Goal: Book appointment/travel/reservation

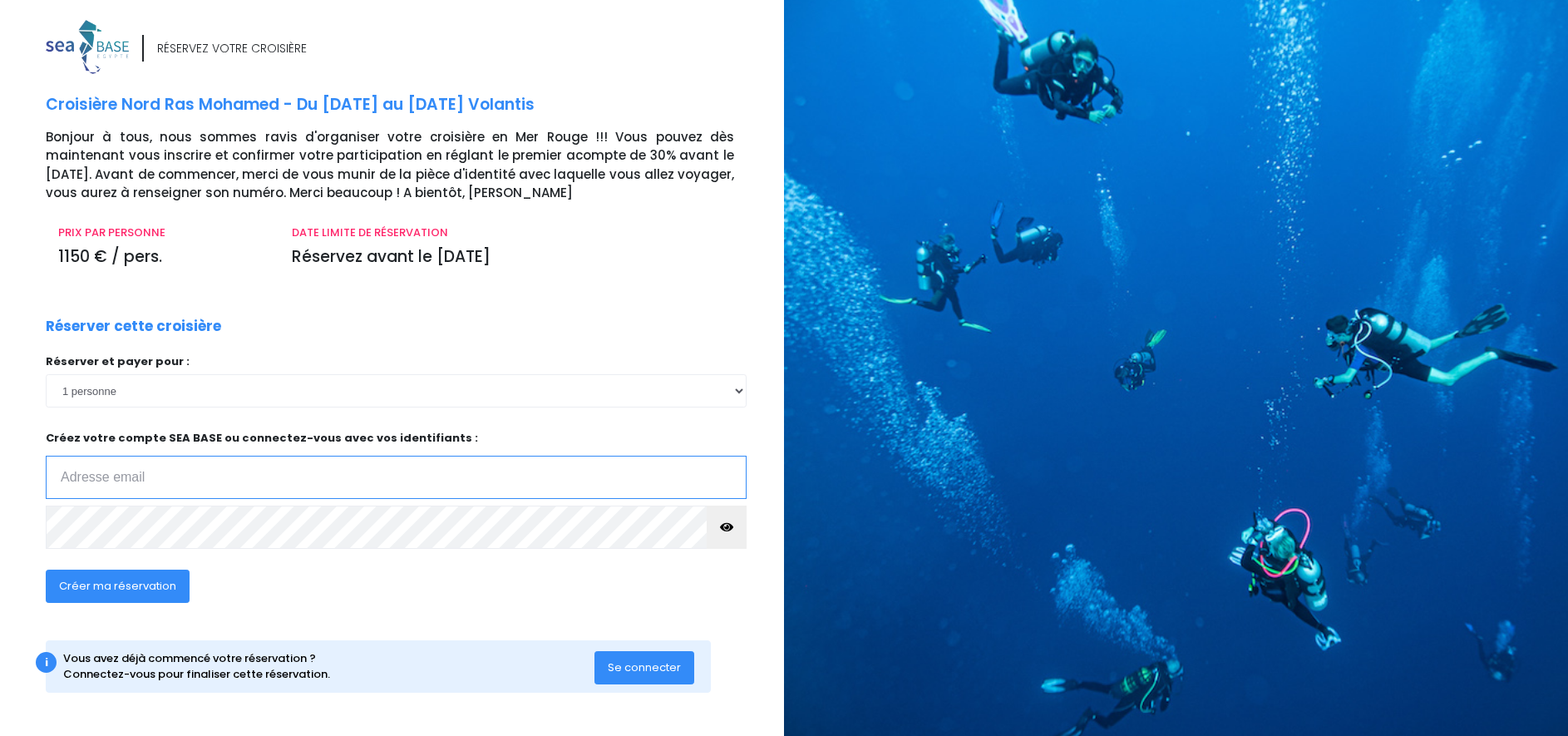
click at [135, 475] on input "email" at bounding box center [396, 477] width 700 height 44
paste input "ludovic.prioux@hotmail.com"
type input "ludovic.prioux@hotmail.com"
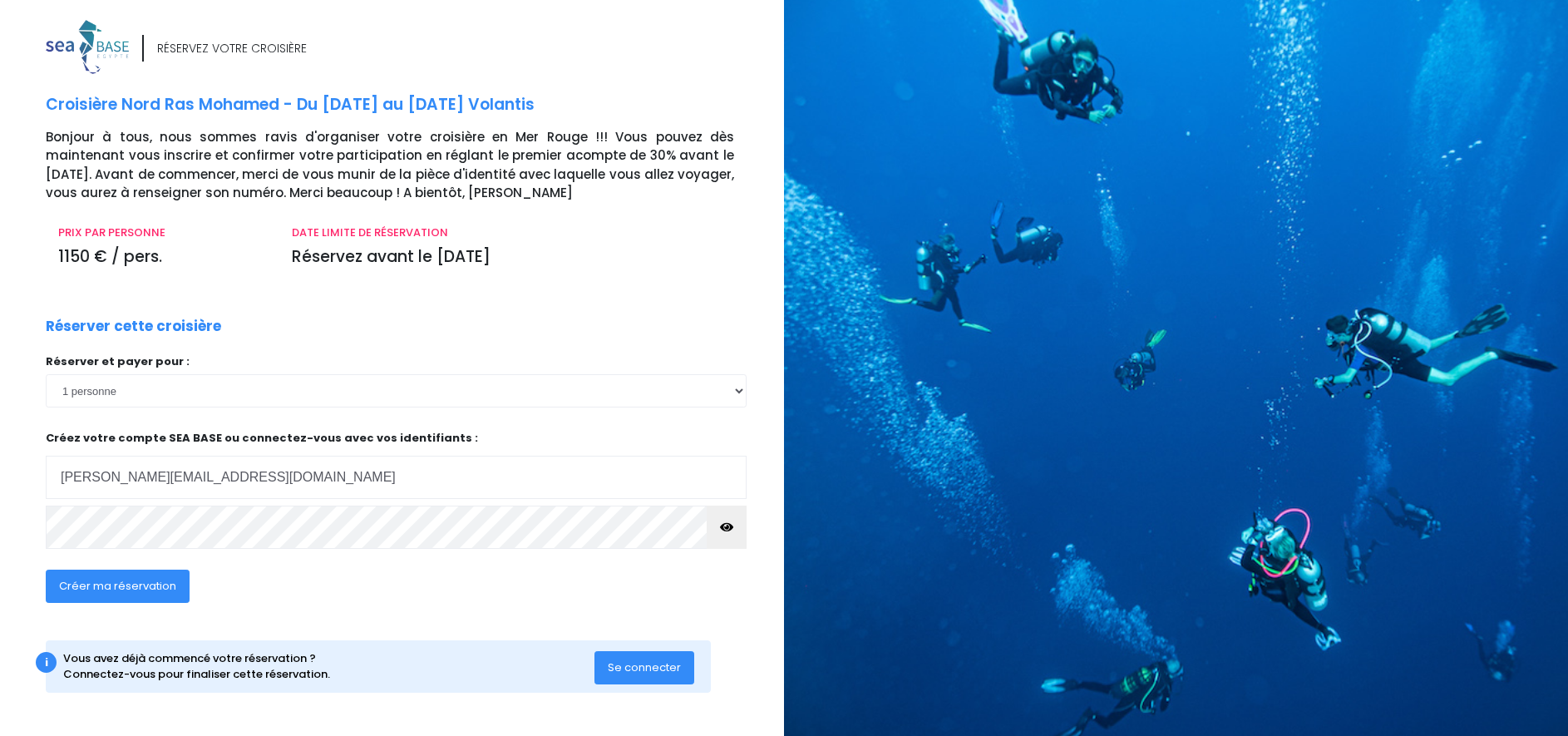
click at [647, 660] on span "Se connecter" at bounding box center [645, 668] width 73 height 16
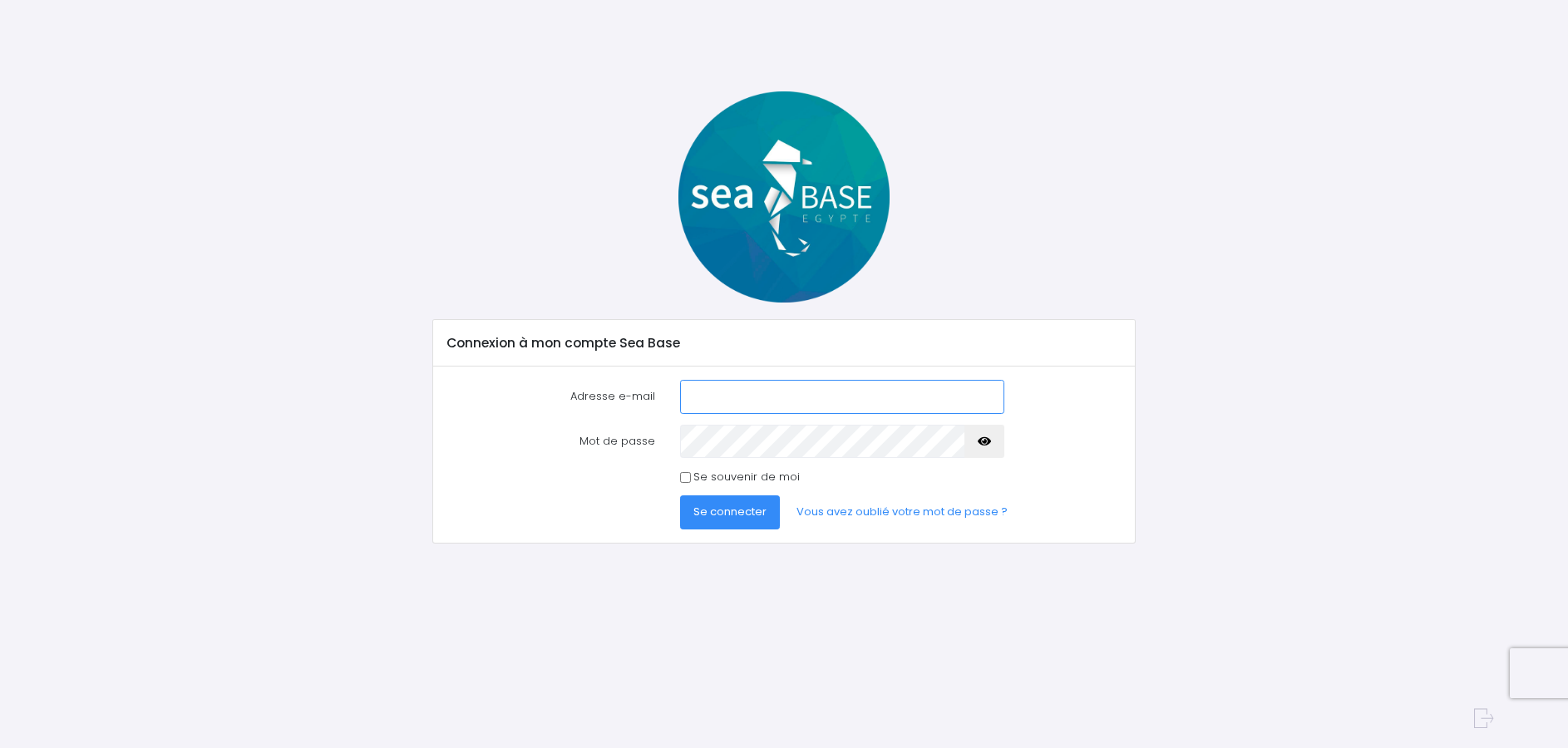
click at [803, 391] on input "Adresse e-mail" at bounding box center [842, 397] width 324 height 34
paste input "[PERSON_NAME][EMAIL_ADDRESS][DOMAIN_NAME]"
type input "[PERSON_NAME][EMAIL_ADDRESS][DOMAIN_NAME]"
click at [728, 516] on span "Se connecter" at bounding box center [730, 512] width 73 height 16
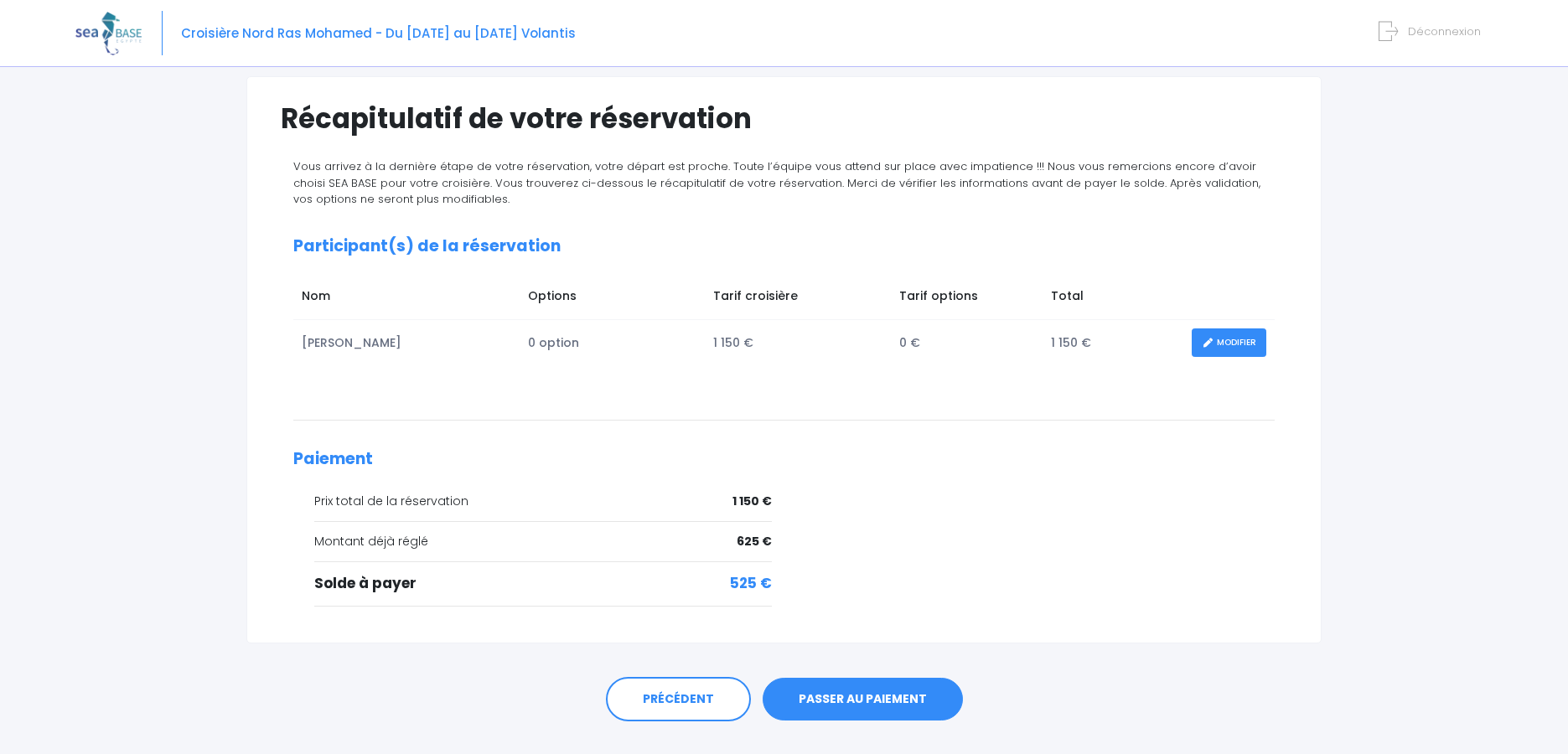
scroll to position [143, 0]
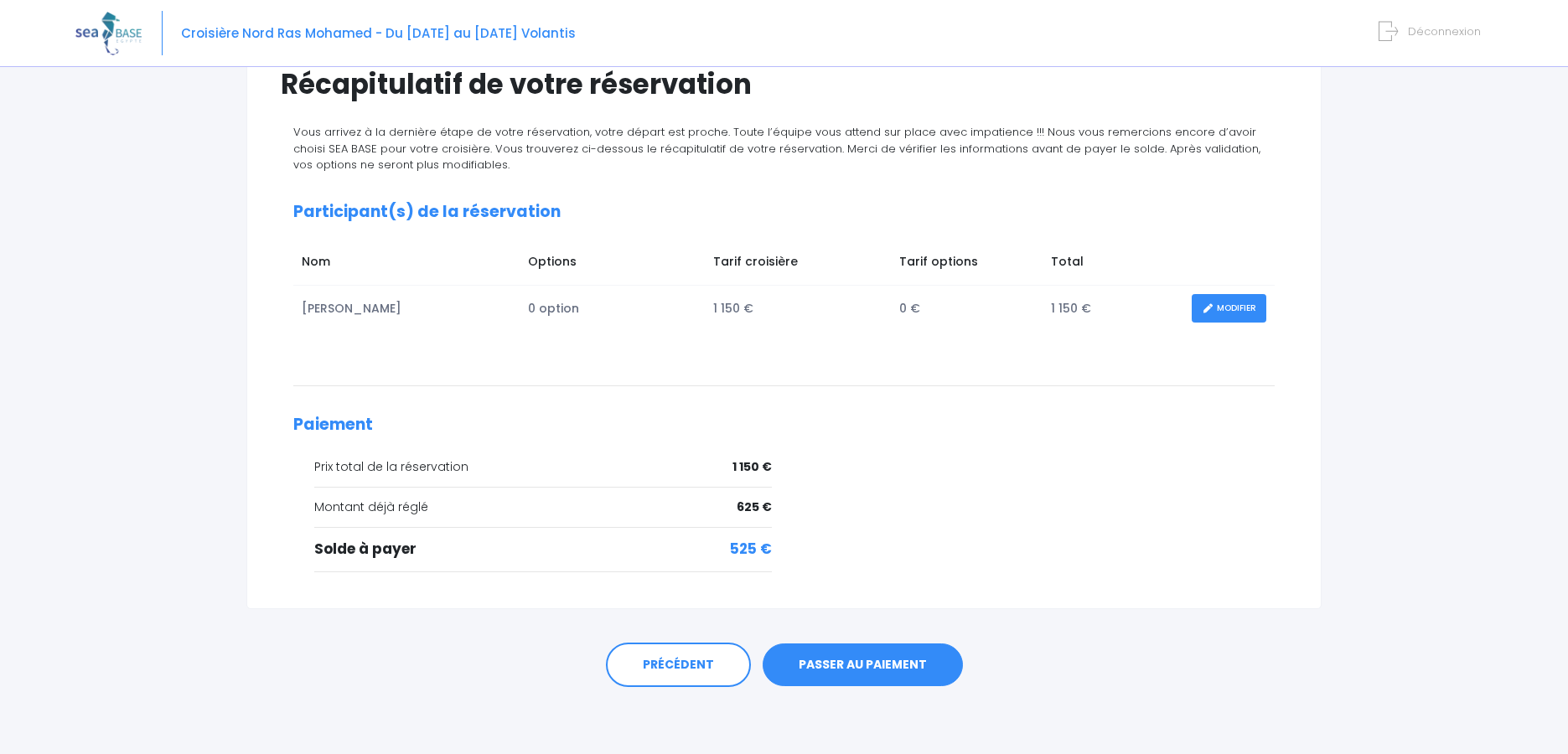
click at [863, 666] on link "PASSER AU PAIEMENT" at bounding box center [863, 666] width 200 height 44
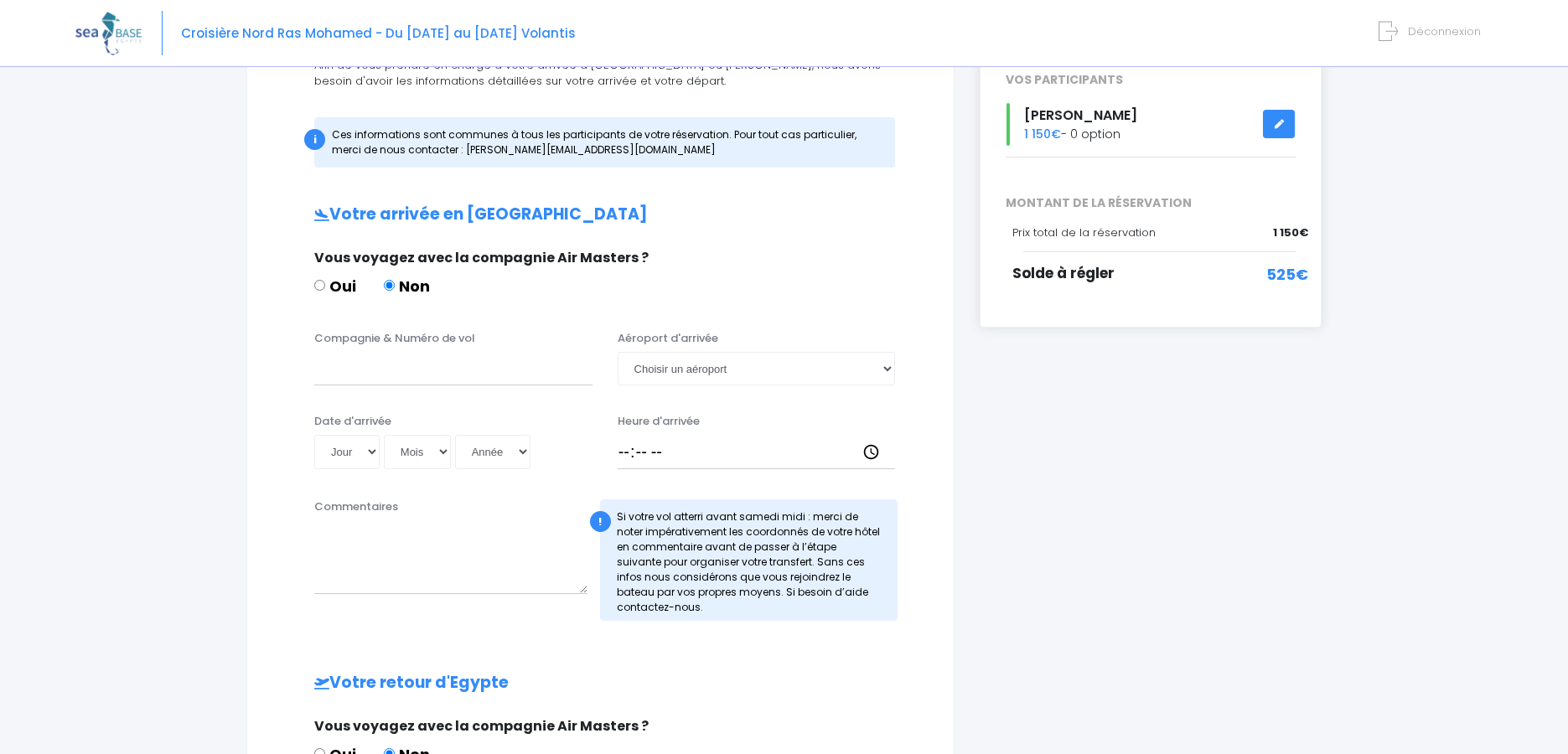
scroll to position [251, 0]
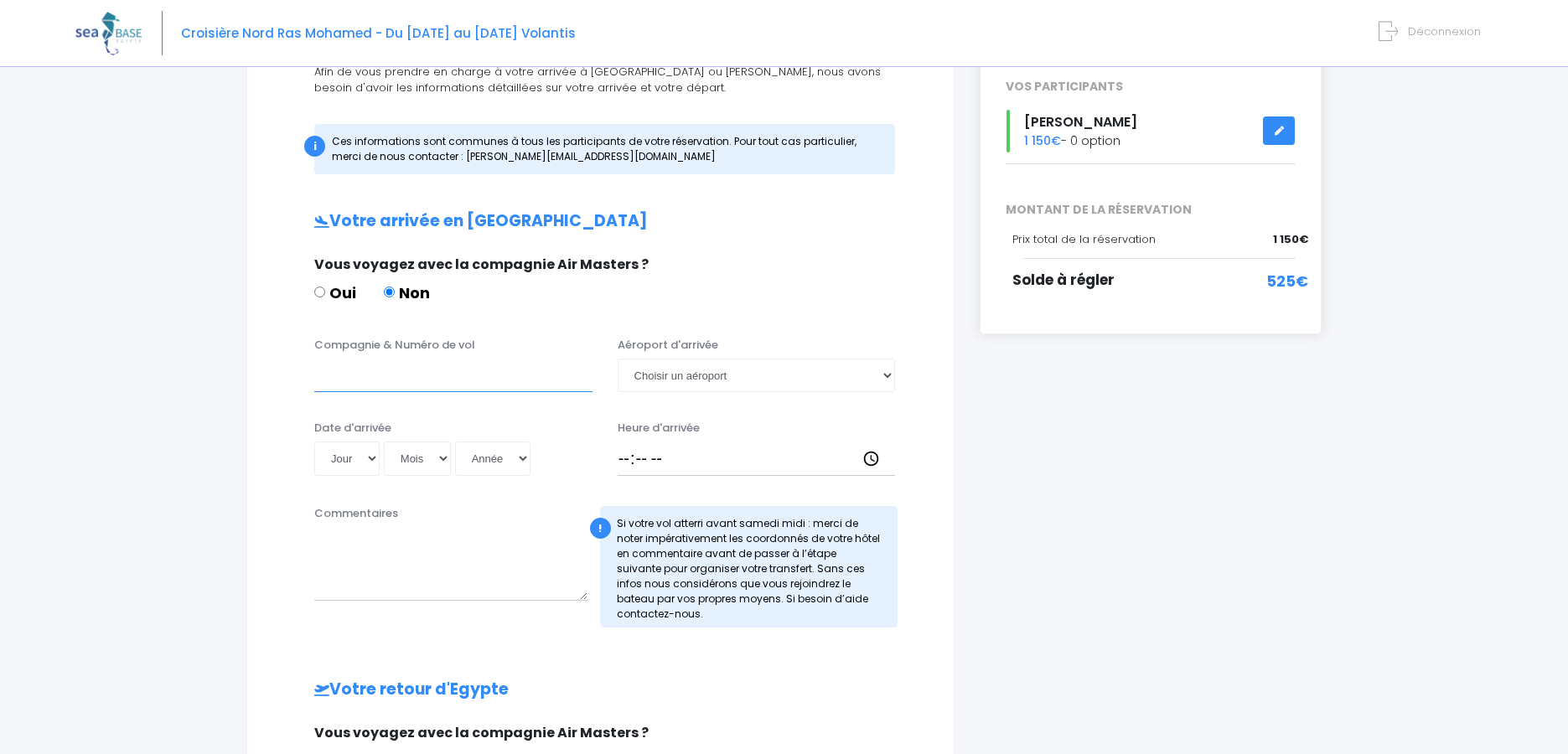
click at [423, 370] on input "Compagnie & Numéro de vol" at bounding box center [453, 376] width 278 height 34
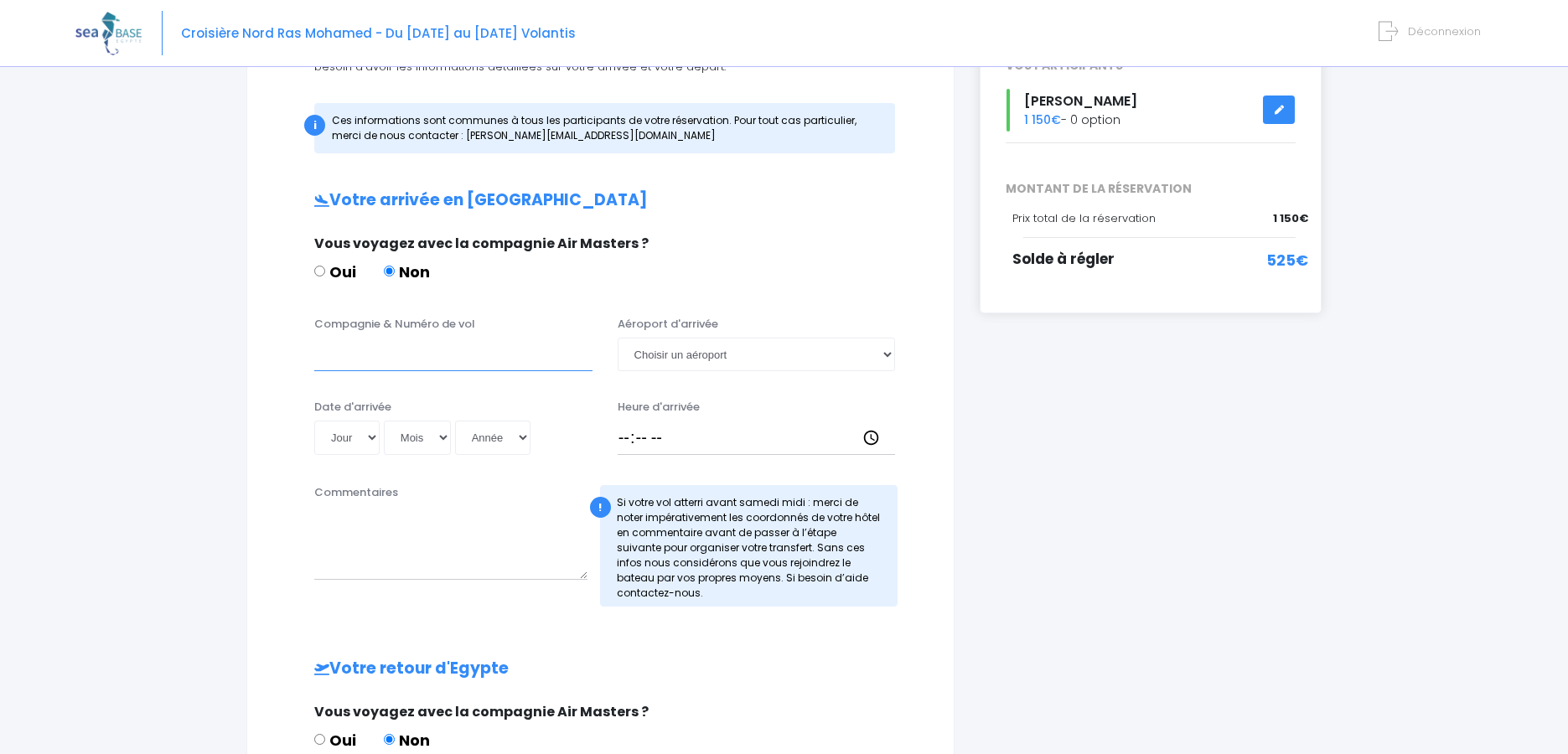
scroll to position [168, 0]
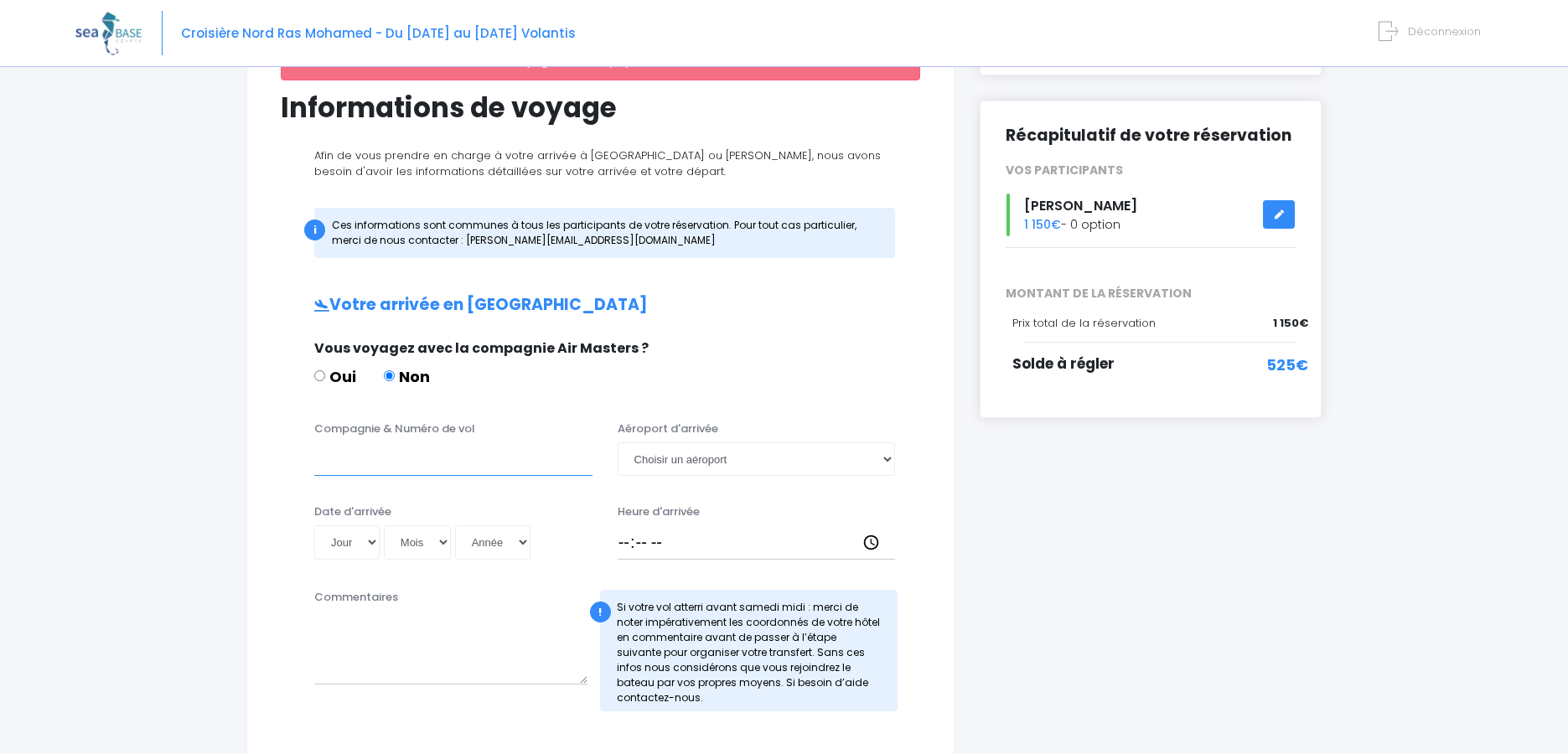
click at [396, 454] on input "Compagnie & Numéro de vol" at bounding box center [453, 460] width 278 height 34
type input "easy jet"
click at [799, 445] on select "Choisir un aéroport Hurghada Marsa Alam" at bounding box center [757, 460] width 278 height 34
select select "Hurghada"
click at [618, 443] on select "Choisir un aéroport Hurghada Marsa Alam" at bounding box center [757, 460] width 278 height 34
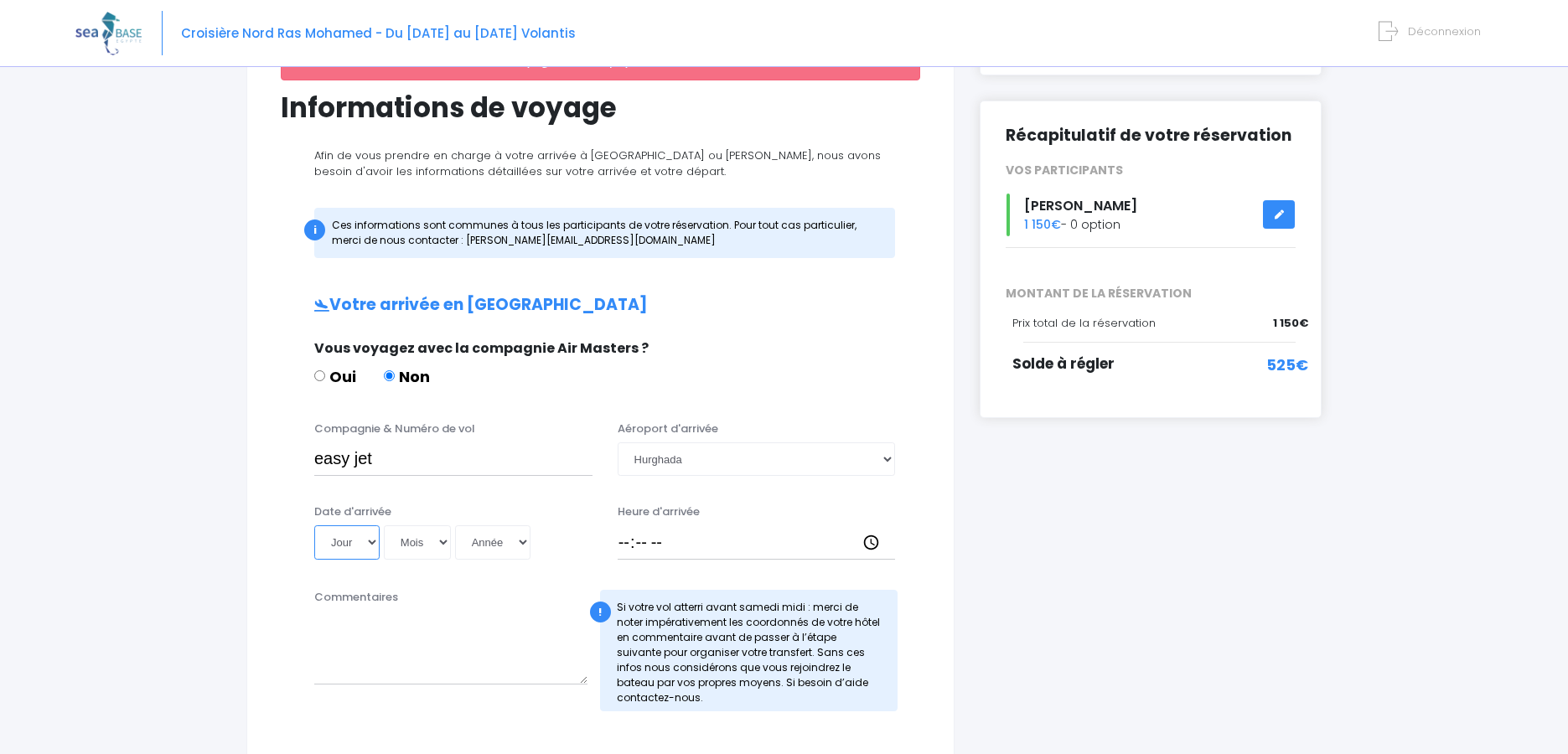
click at [370, 540] on select "Jour 01 02 03 04 05 06 07 08 09 10 11 12 13 14 15 16 17 18 19 20 21 22 23 24 25…" at bounding box center [346, 542] width 65 height 34
select select "25"
click at [314, 525] on select "Jour 01 02 03 04 05 06 07 08 09 10 11 12 13 14 15 16 17 18 19 20 21 22 23 24 25…" at bounding box center [346, 542] width 65 height 34
click at [443, 543] on select "Mois 01 02 03 04 05 06 07 08 09 10 11 12" at bounding box center [417, 542] width 67 height 34
select select "10"
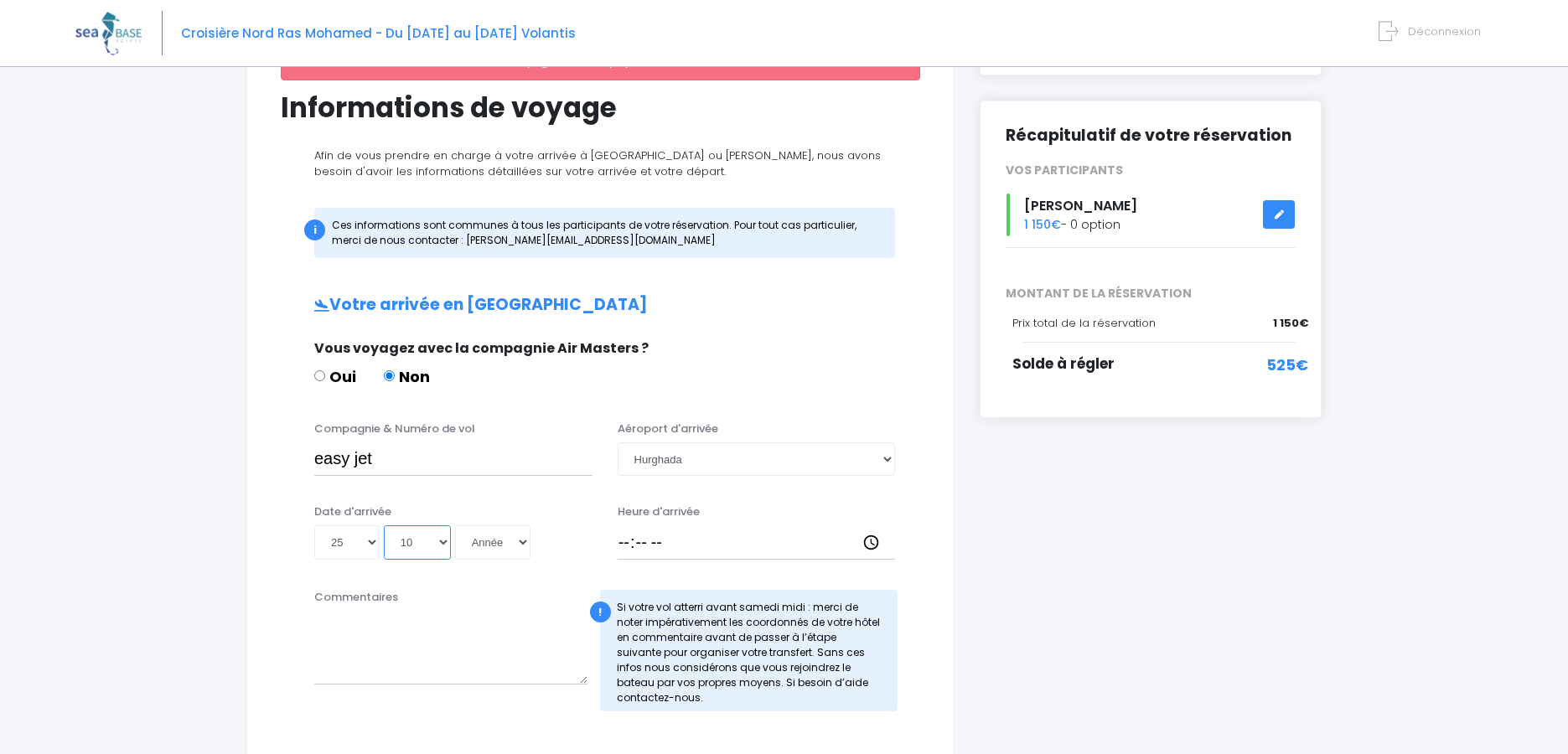
click at [384, 525] on select "Mois 01 02 03 04 05 06 07 08 09 10 11 12" at bounding box center [417, 542] width 67 height 34
click at [520, 545] on select "Année 2045 2044 2043 2042 2041 2040 2039 2038 2037 2036 2035 2034 2033 2032 203…" at bounding box center [492, 542] width 75 height 34
select select "2025"
click at [455, 525] on select "Année 2045 2044 2043 2042 2041 2040 2039 2038 2037 2036 2035 2034 2033 2032 203…" at bounding box center [492, 542] width 75 height 34
type input "2025-10-25"
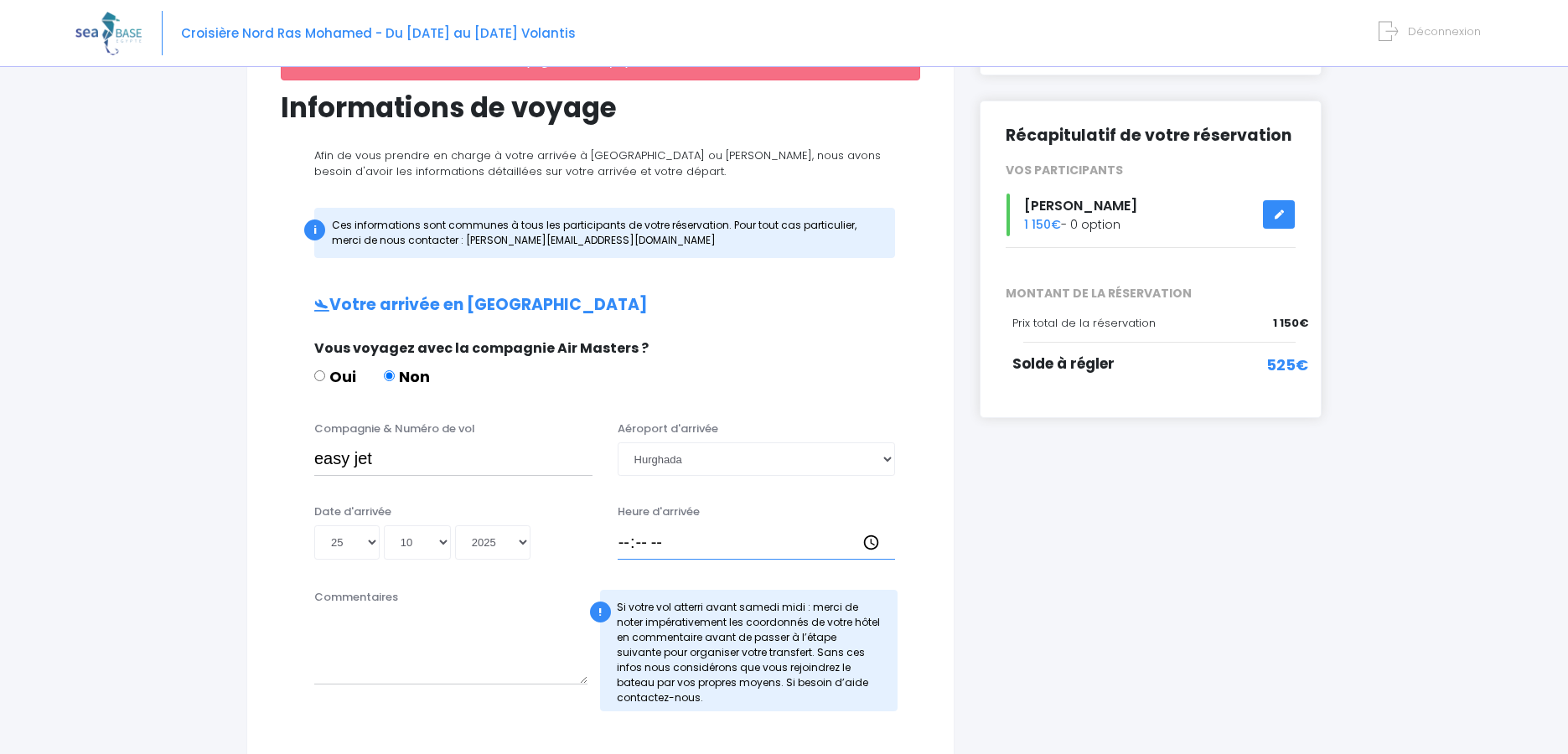
click at [733, 540] on input "Heure d'arrivée" at bounding box center [757, 542] width 278 height 34
type input "20:00"
click at [406, 672] on textarea "Commentaires" at bounding box center [450, 648] width 273 height 74
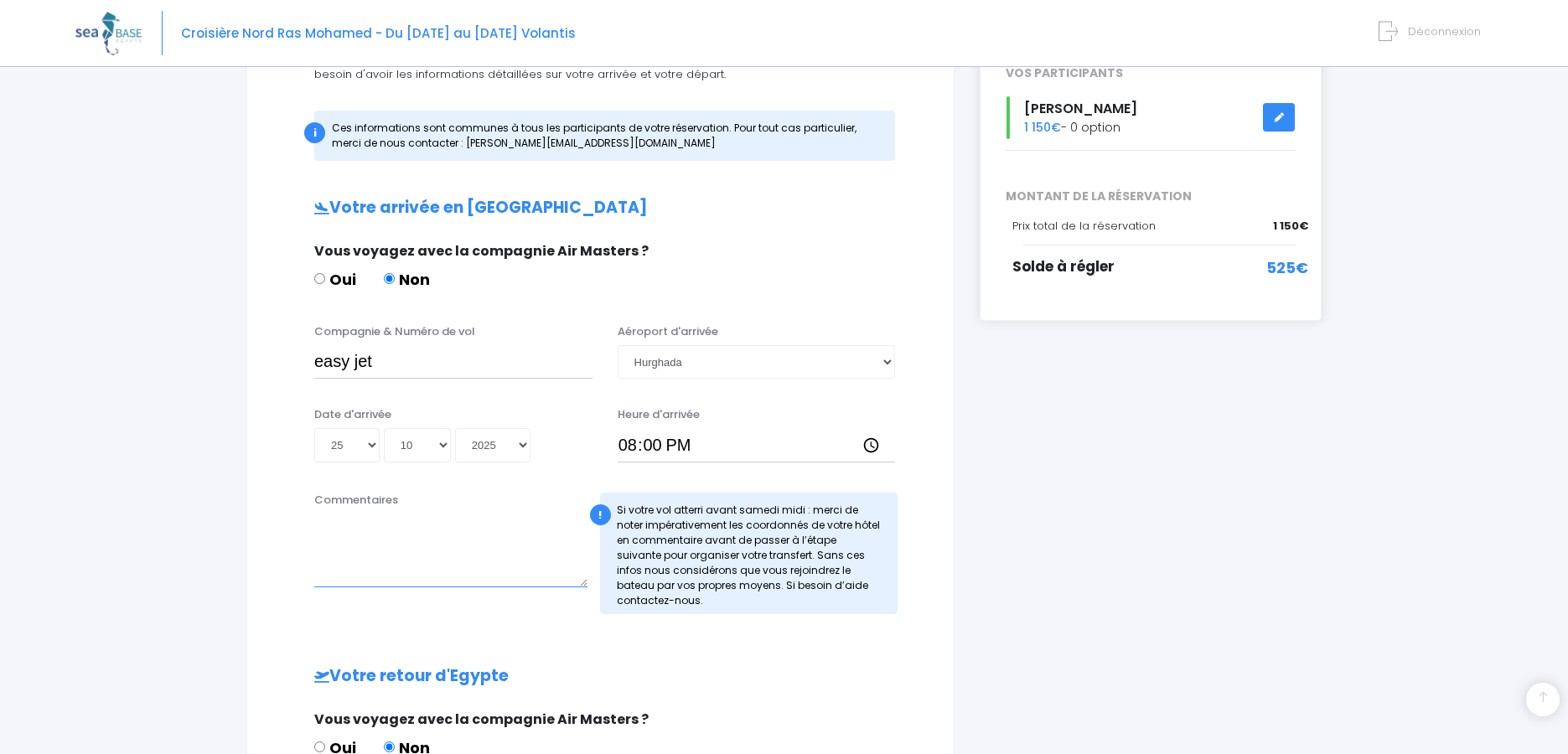
scroll to position [251, 0]
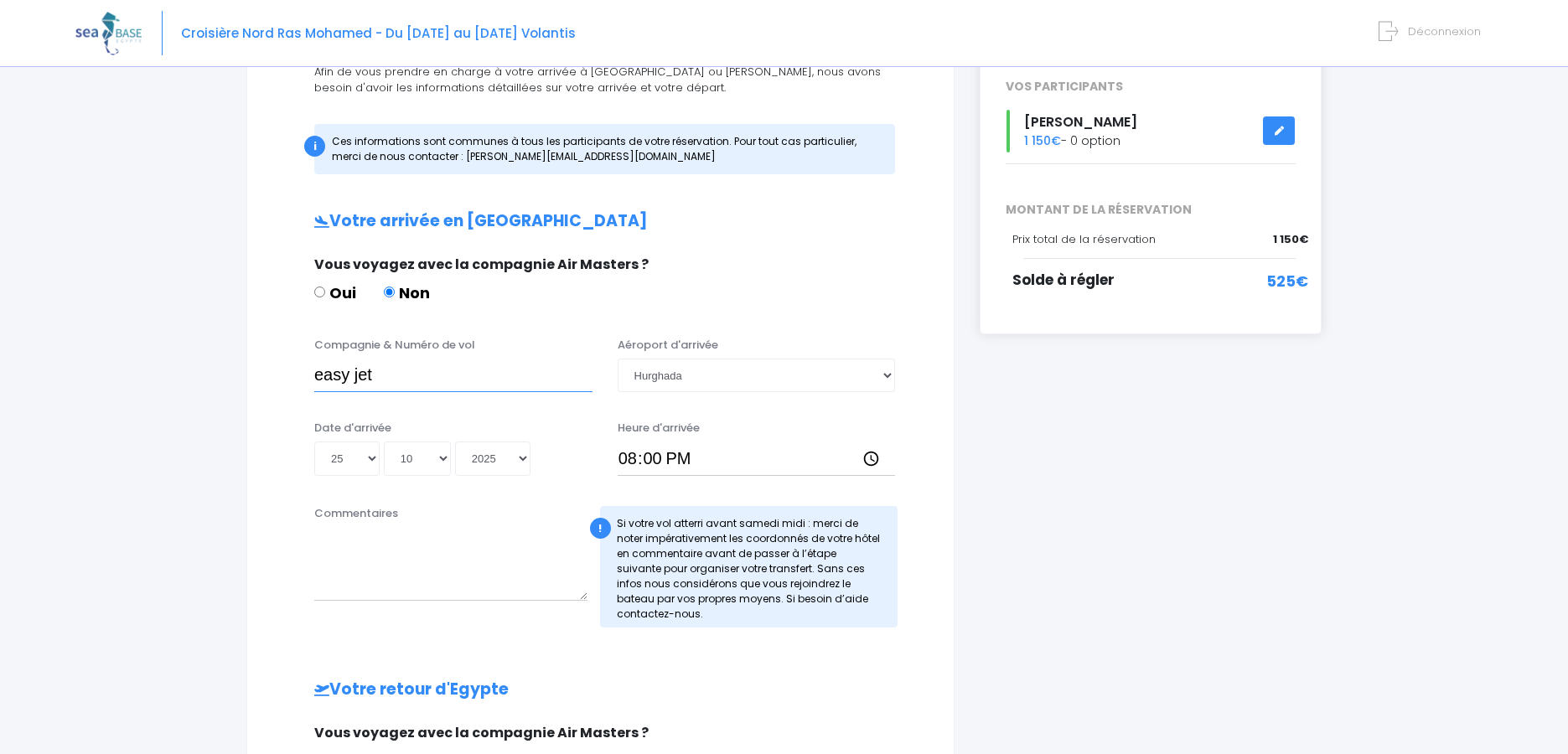
click at [387, 366] on input "easy jet" at bounding box center [453, 376] width 278 height 34
type input "easy jet EJU3893"
click at [1152, 479] on div "i Finalisez votre réservation et réglez le solde avant le 10/09/2025 Récapitula…" at bounding box center [1150, 528] width 367 height 1189
click at [406, 576] on textarea "Commentaires" at bounding box center [450, 564] width 273 height 74
type textarea "terminal 1"
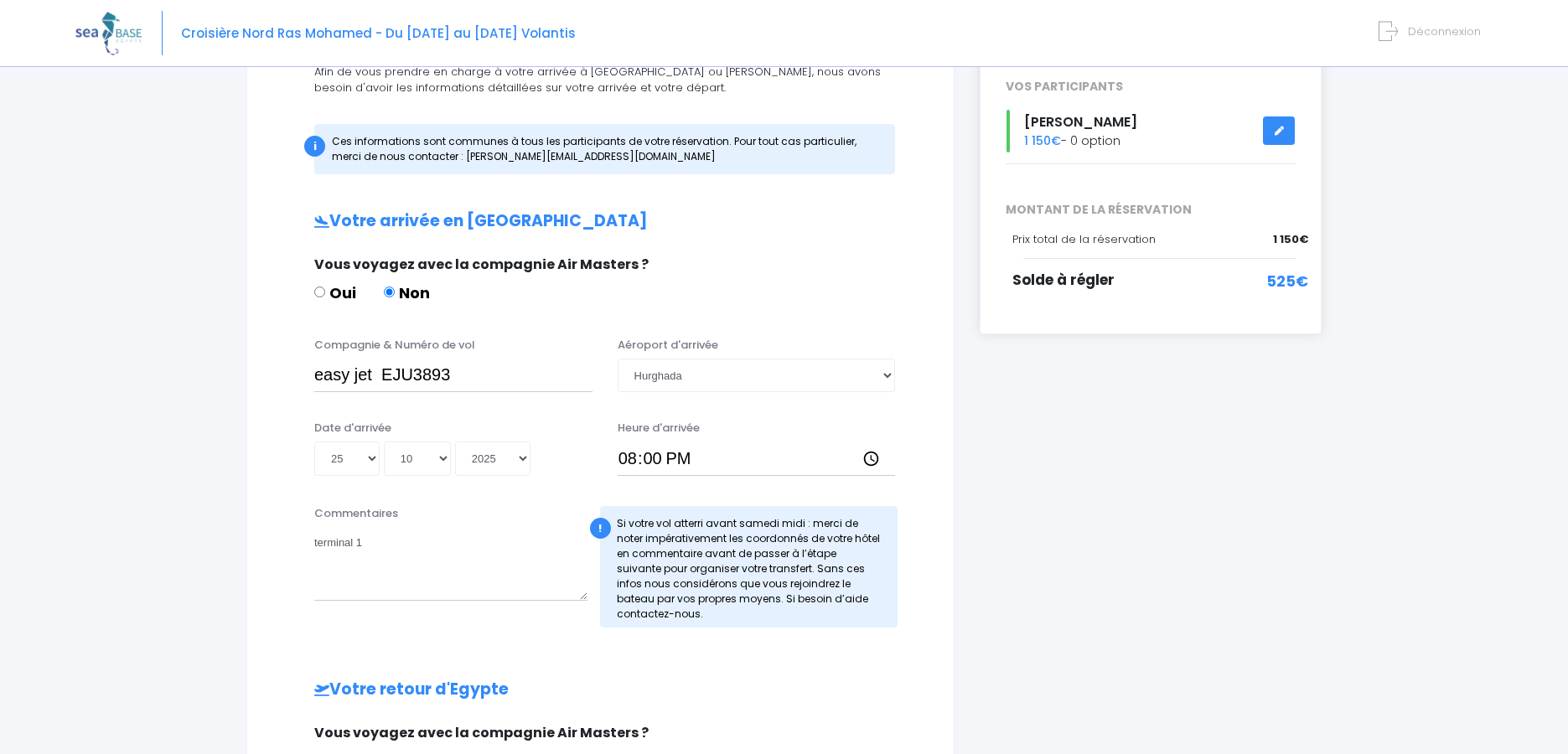
click at [1161, 615] on div "i Finalisez votre réservation et réglez le solde avant le 10/09/2025 Récapitula…" at bounding box center [1150, 528] width 367 height 1189
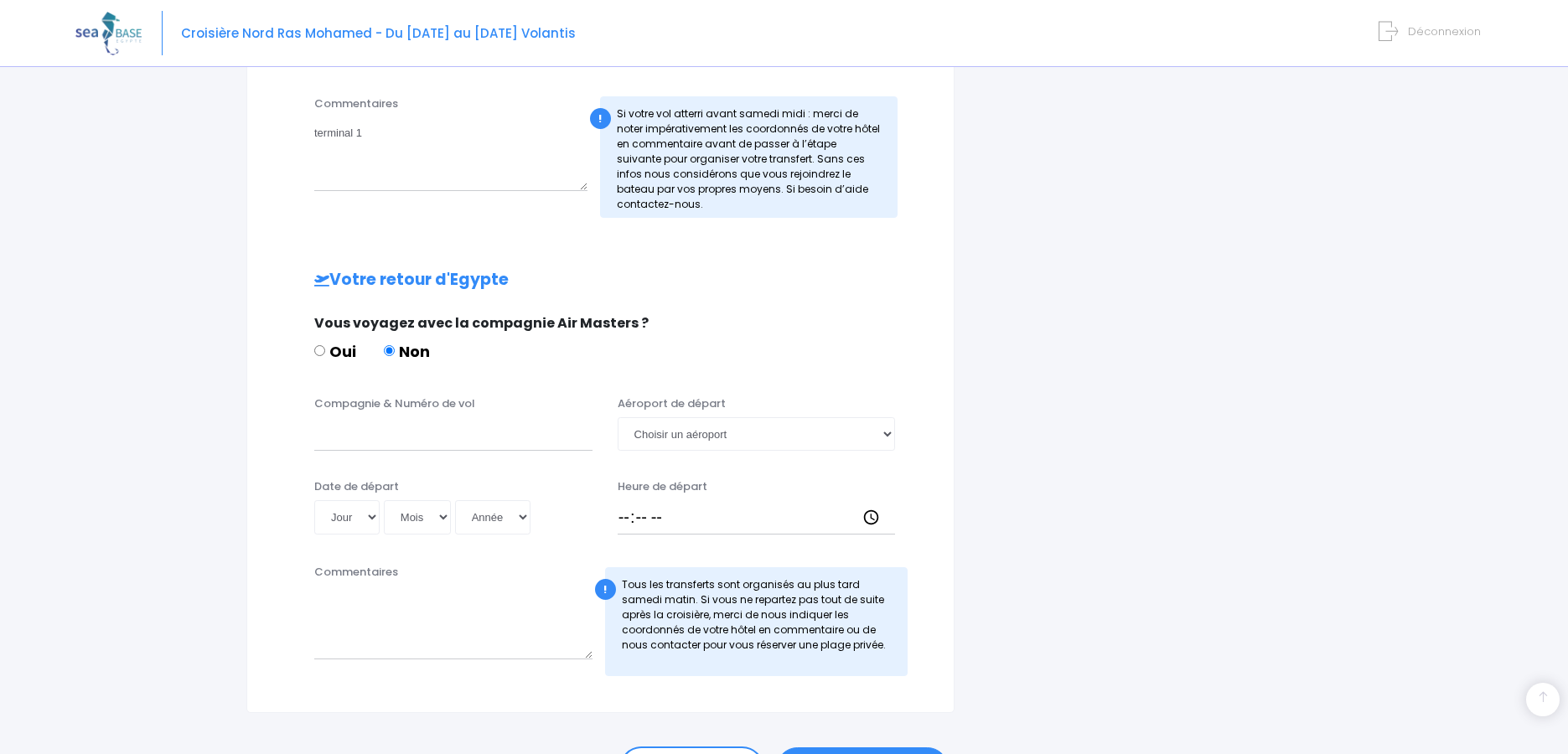
scroll to position [670, 0]
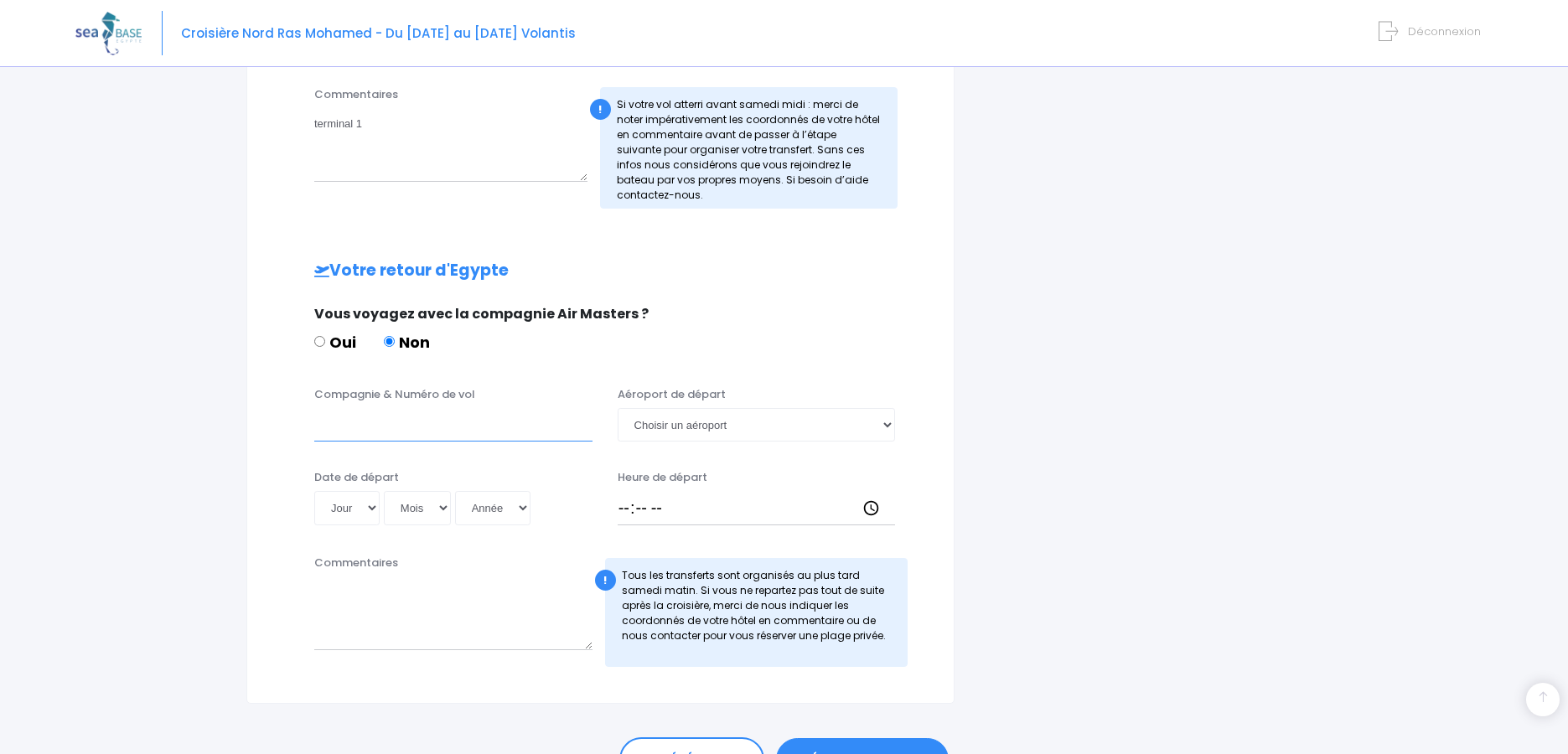
click at [432, 427] on input "Compagnie & Numéro de vol" at bounding box center [453, 425] width 278 height 34
click at [705, 433] on select "Choisir un aéroport Hurghada Marsa Alam" at bounding box center [757, 425] width 278 height 34
click at [692, 421] on select "Choisir un aéroport Hurghada Marsa Alam" at bounding box center [757, 425] width 278 height 34
click at [692, 420] on select "Choisir un aéroport Hurghada Marsa Alam" at bounding box center [757, 425] width 278 height 34
select select "Hurghada"
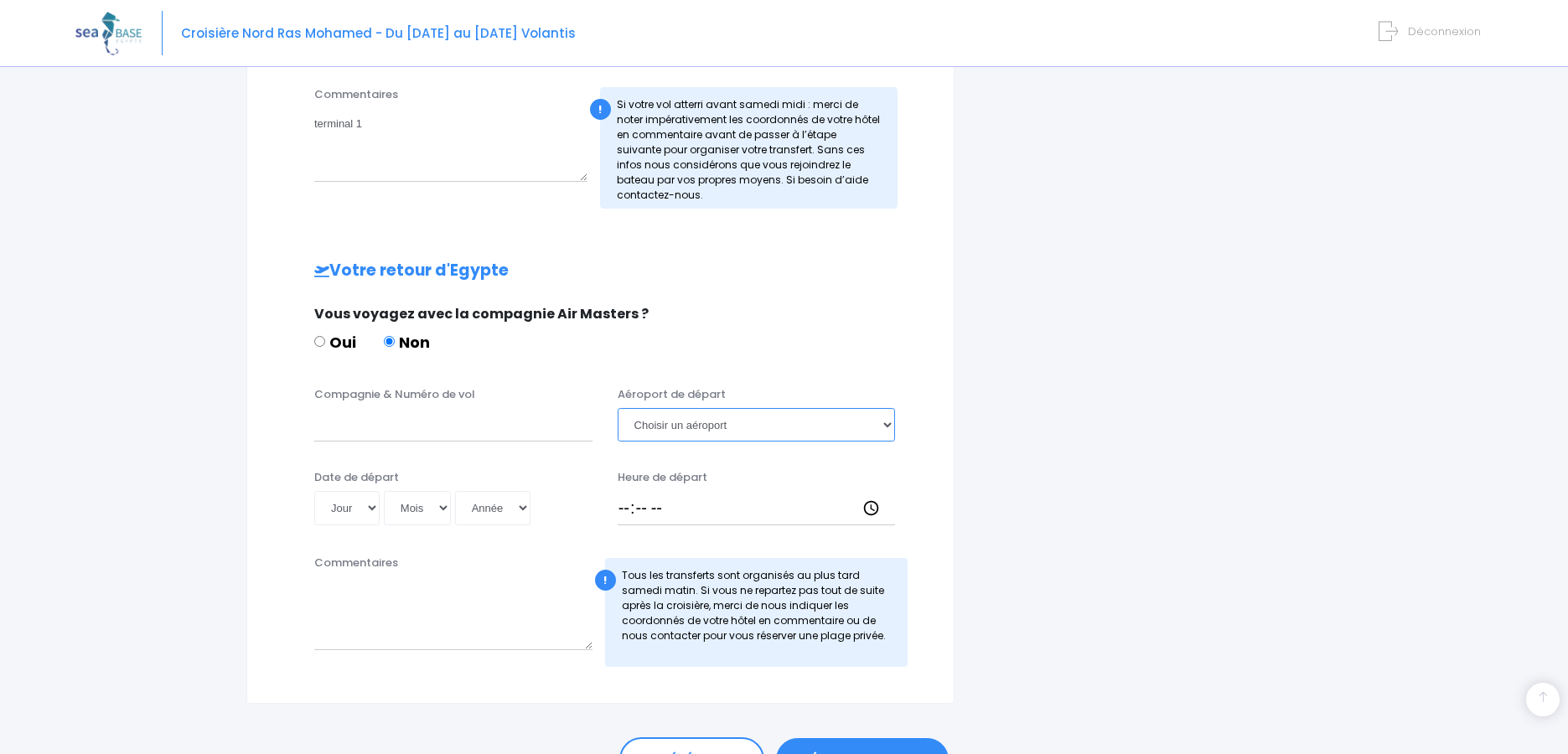
click at [618, 408] on select "Choisir un aéroport Hurghada Marsa Alam" at bounding box center [757, 425] width 278 height 34
click at [337, 430] on input "Compagnie & Numéro de vol" at bounding box center [453, 425] width 278 height 34
type input "Egyptair"
click at [655, 522] on input "Heure de départ" at bounding box center [757, 508] width 278 height 34
type input "07:55"
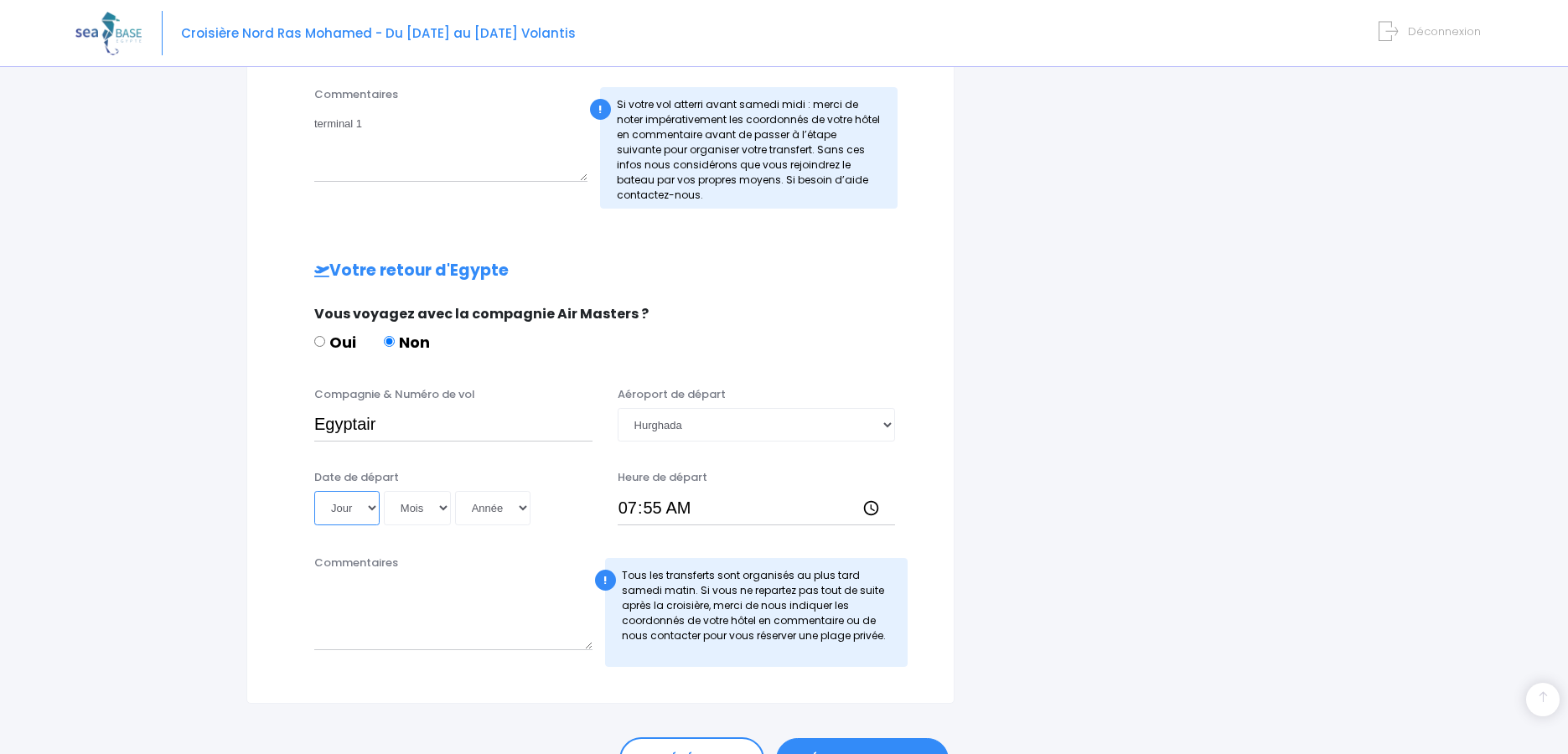
click at [368, 510] on select "Jour 01 02 03 04 05 06 07 08 09 10 11 12 13 14 15 16 17 18 19 20 21 22 23 24 25…" at bounding box center [346, 508] width 65 height 34
select select "01"
click at [314, 491] on select "Jour 01 02 03 04 05 06 07 08 09 10 11 12 13 14 15 16 17 18 19 20 21 22 23 24 25…" at bounding box center [346, 508] width 65 height 34
click at [443, 510] on select "Mois 01 02 03 04 05 06 07 08 09 10 11 12" at bounding box center [417, 508] width 67 height 34
select select "11"
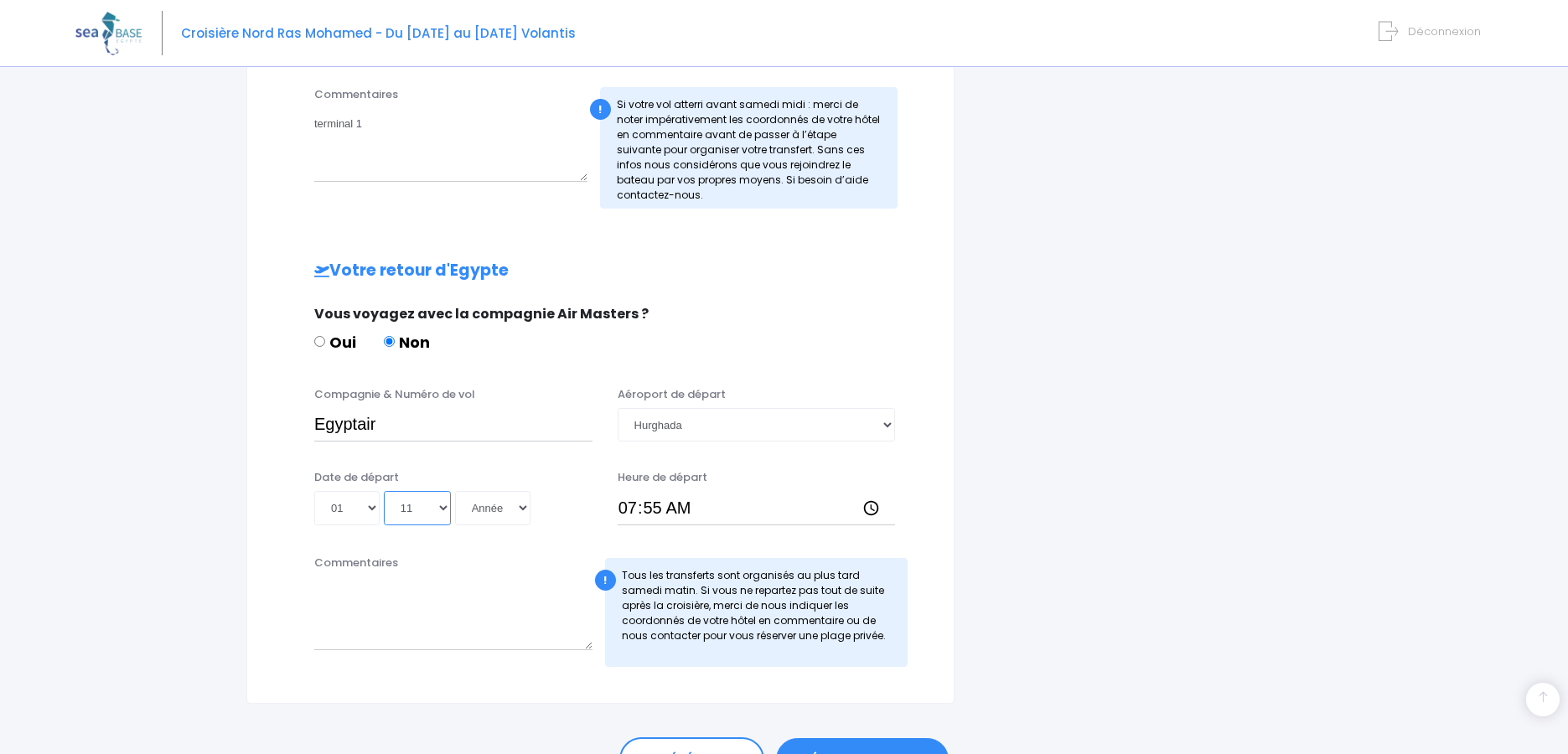
click at [384, 491] on select "Mois 01 02 03 04 05 06 07 08 09 10 11 12" at bounding box center [417, 508] width 67 height 34
click at [524, 503] on select "Année 2045 2044 2043 2042 2041 2040 2039 2038 2037 2036 2035 2034 2033 2032 203…" at bounding box center [492, 508] width 75 height 34
select select "2025"
click at [455, 491] on select "Année 2045 2044 2043 2042 2041 2040 2039 2038 2037 2036 2035 2034 2033 2032 203…" at bounding box center [492, 508] width 75 height 34
type input "2025-11-01"
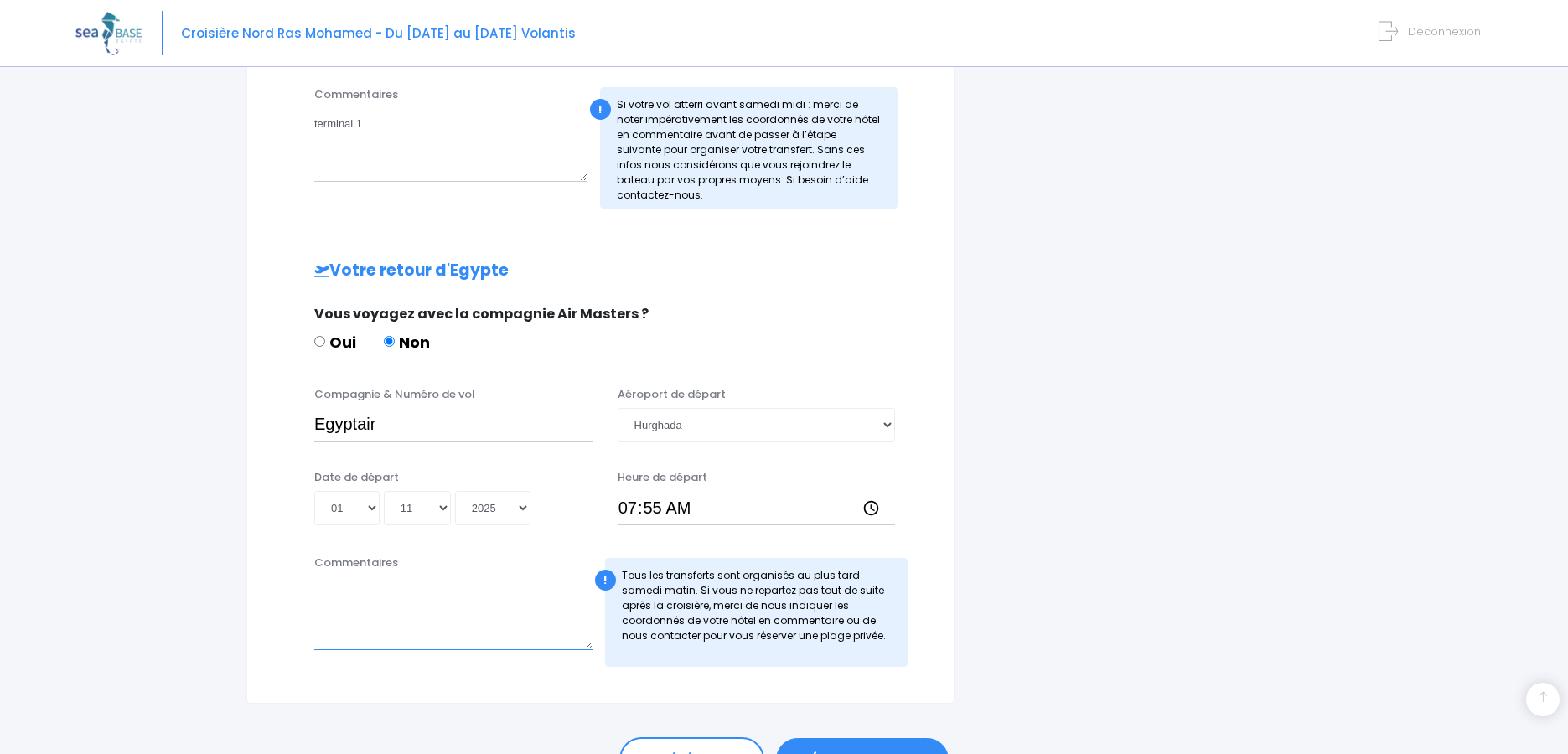
click at [386, 619] on textarea "Commentaires" at bounding box center [453, 614] width 278 height 74
type textarea "terminal 2"
click at [418, 427] on input "Egyptair" at bounding box center [453, 425] width 278 height 34
type input "Egyptair vol pour le Caire"
click at [1338, 391] on div "Partir avec SEA BASE Participants & Options Informations de voyage Paiement Vou…" at bounding box center [783, 127] width 1417 height 1441
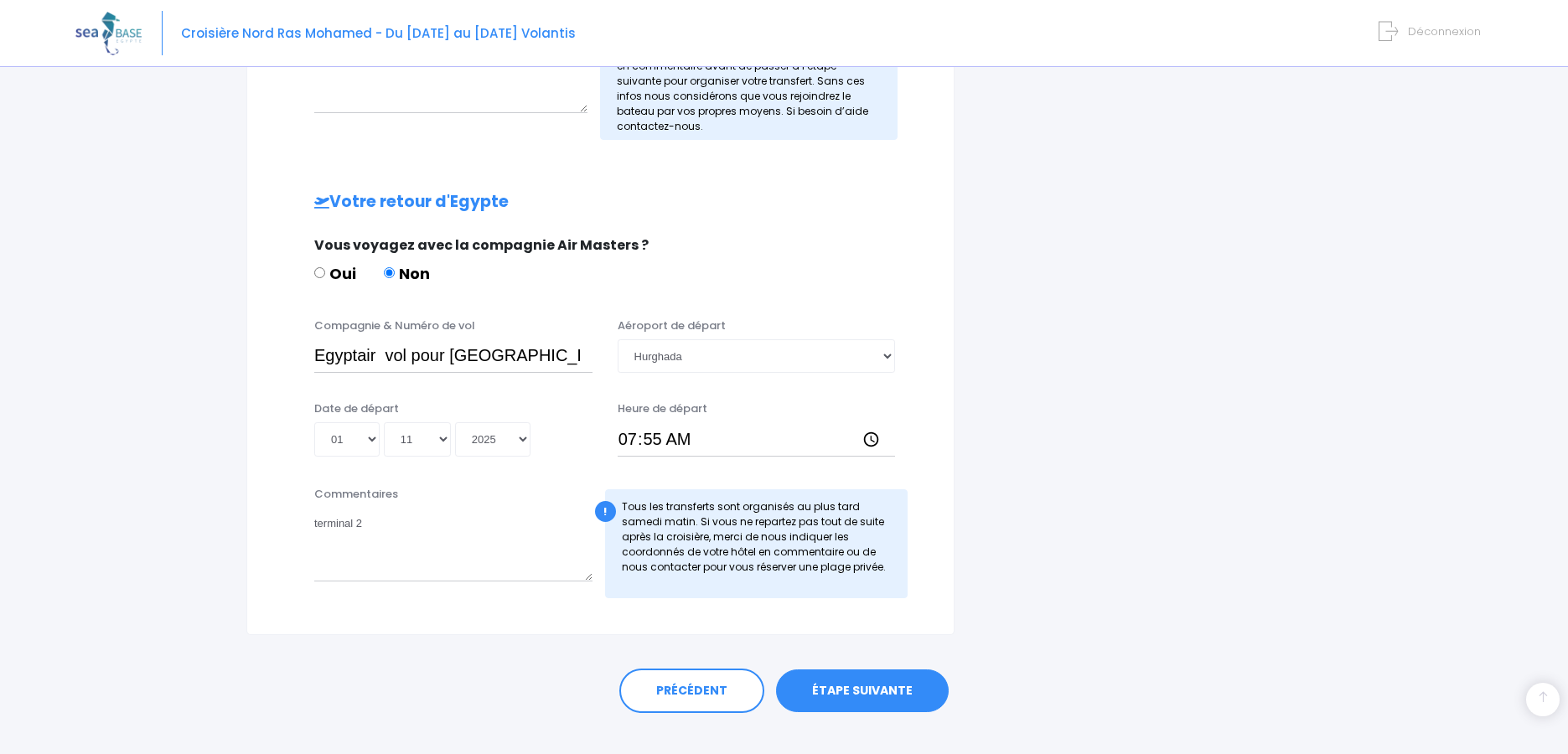
scroll to position [765, 0]
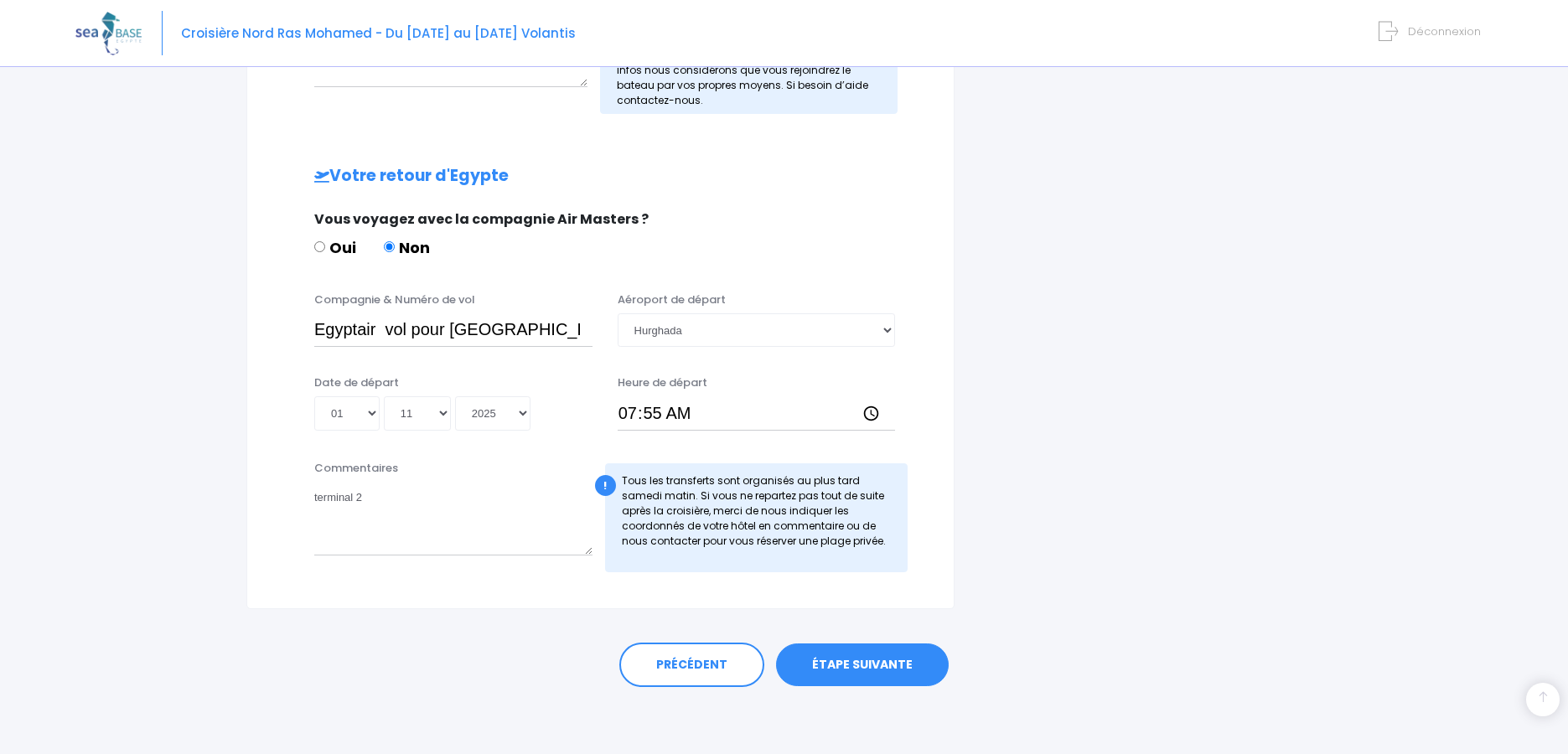
click at [862, 665] on link "ÉTAPE SUIVANTE" at bounding box center [862, 666] width 173 height 44
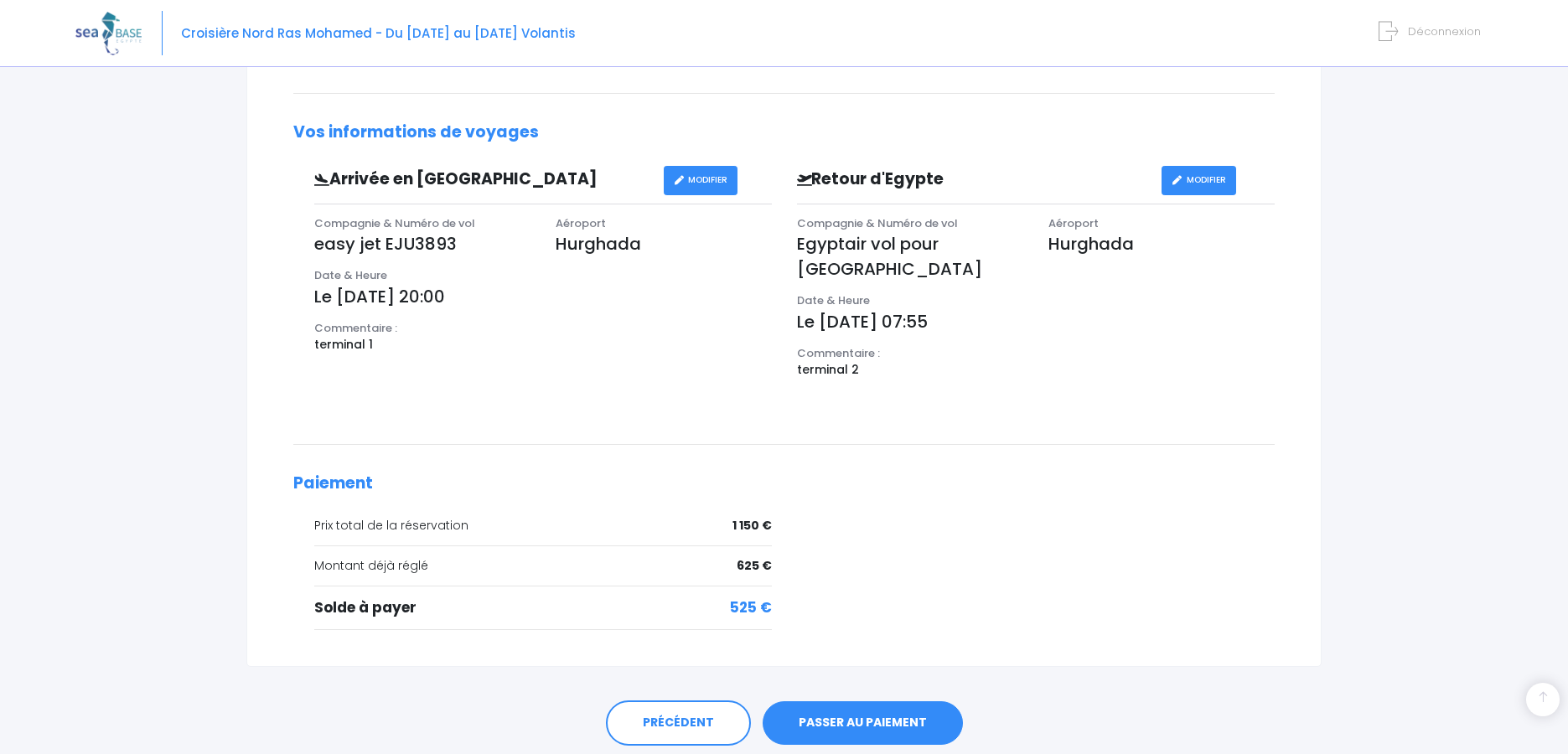
scroll to position [469, 0]
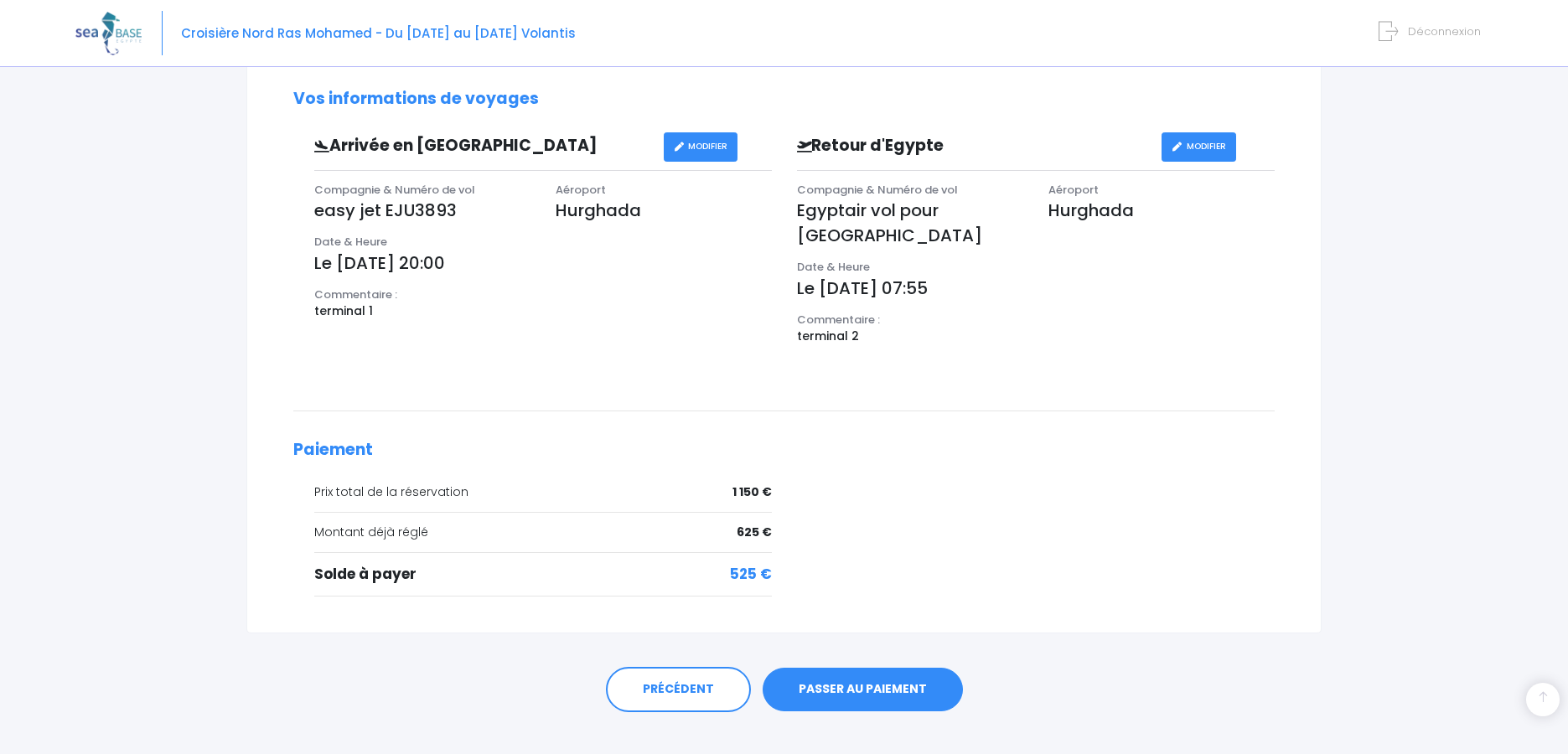
click at [897, 668] on link "PASSER AU PAIEMENT" at bounding box center [863, 690] width 200 height 44
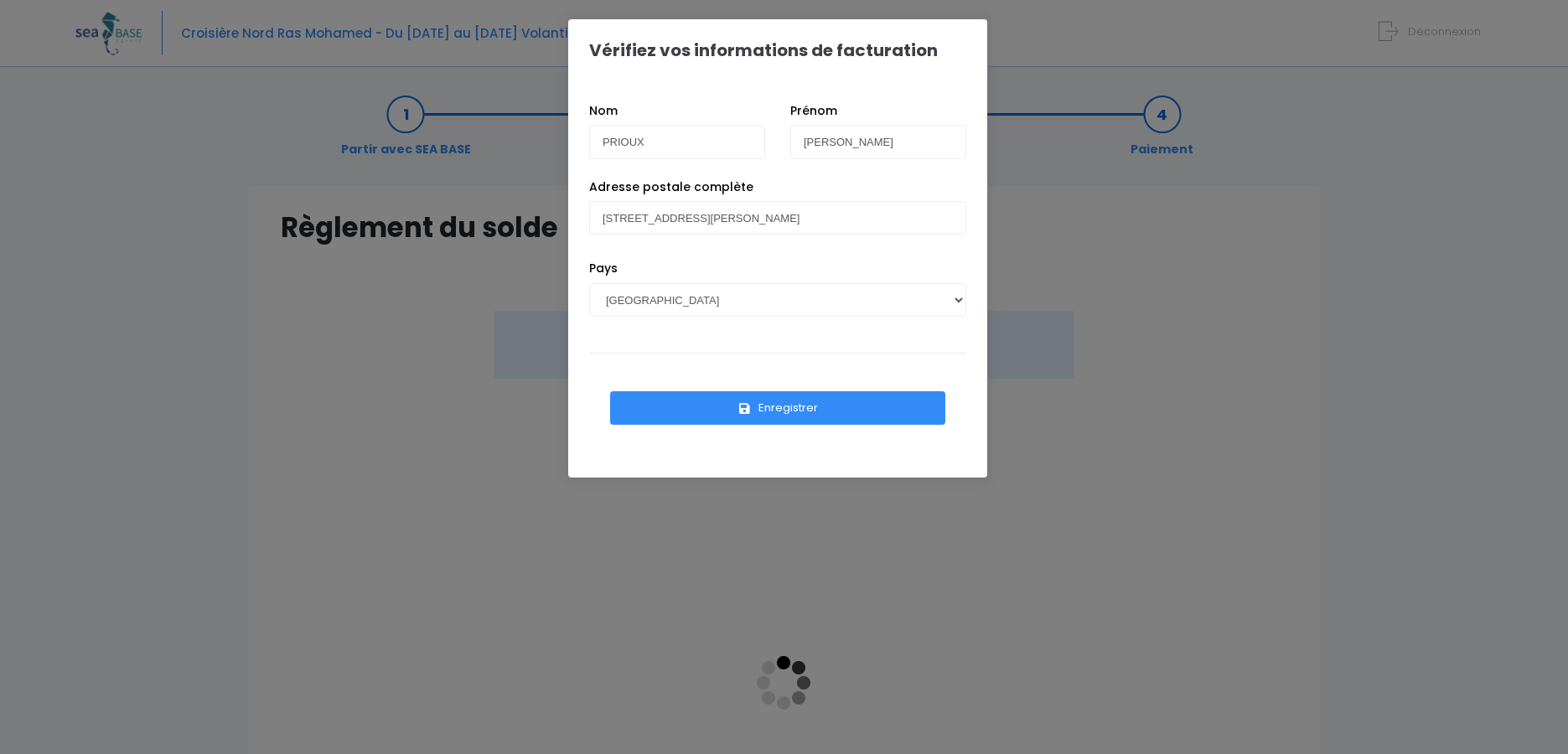
click at [790, 407] on button "Enregistrer" at bounding box center [777, 408] width 335 height 34
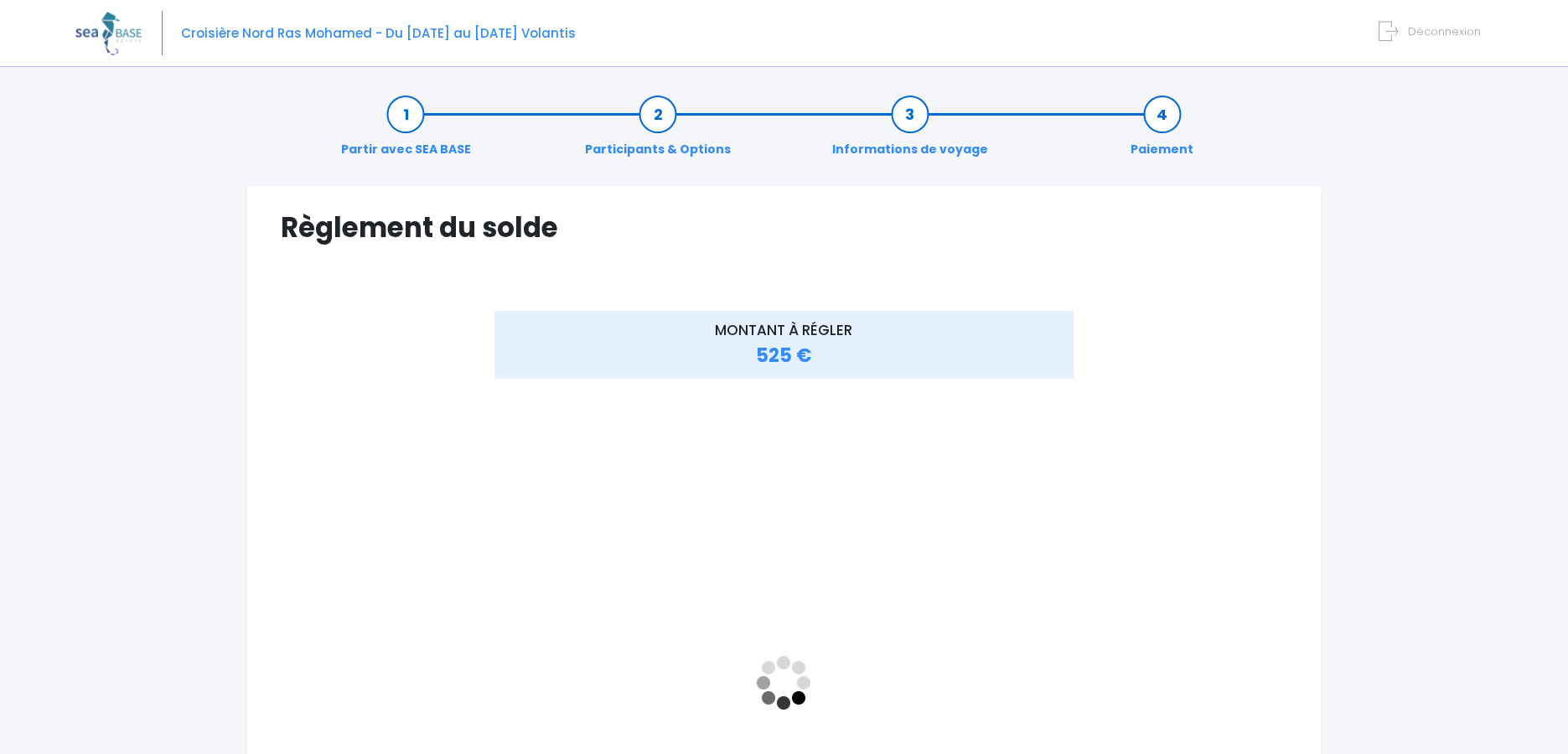
click at [914, 123] on link "Informations de voyage" at bounding box center [910, 132] width 173 height 53
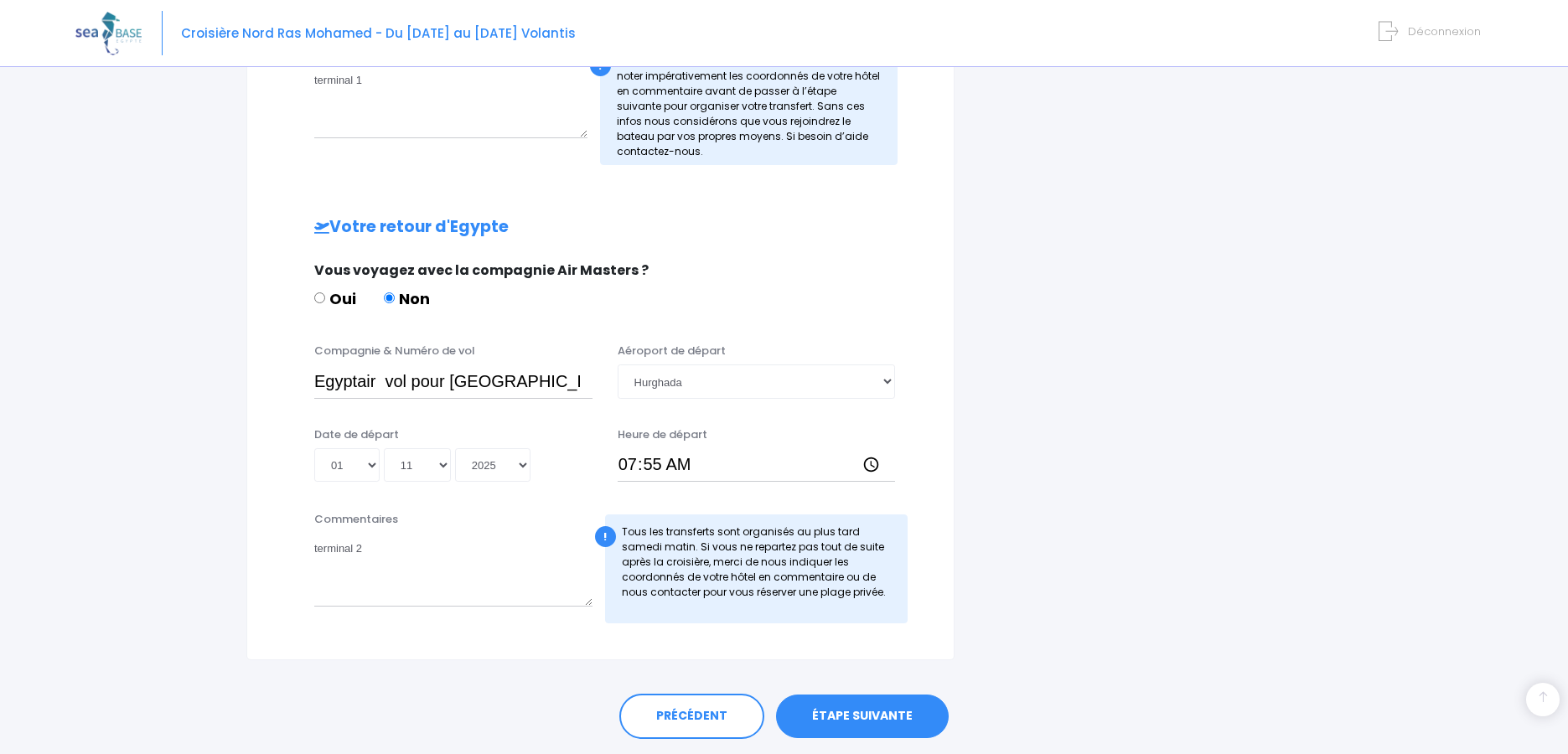
scroll to position [718, 0]
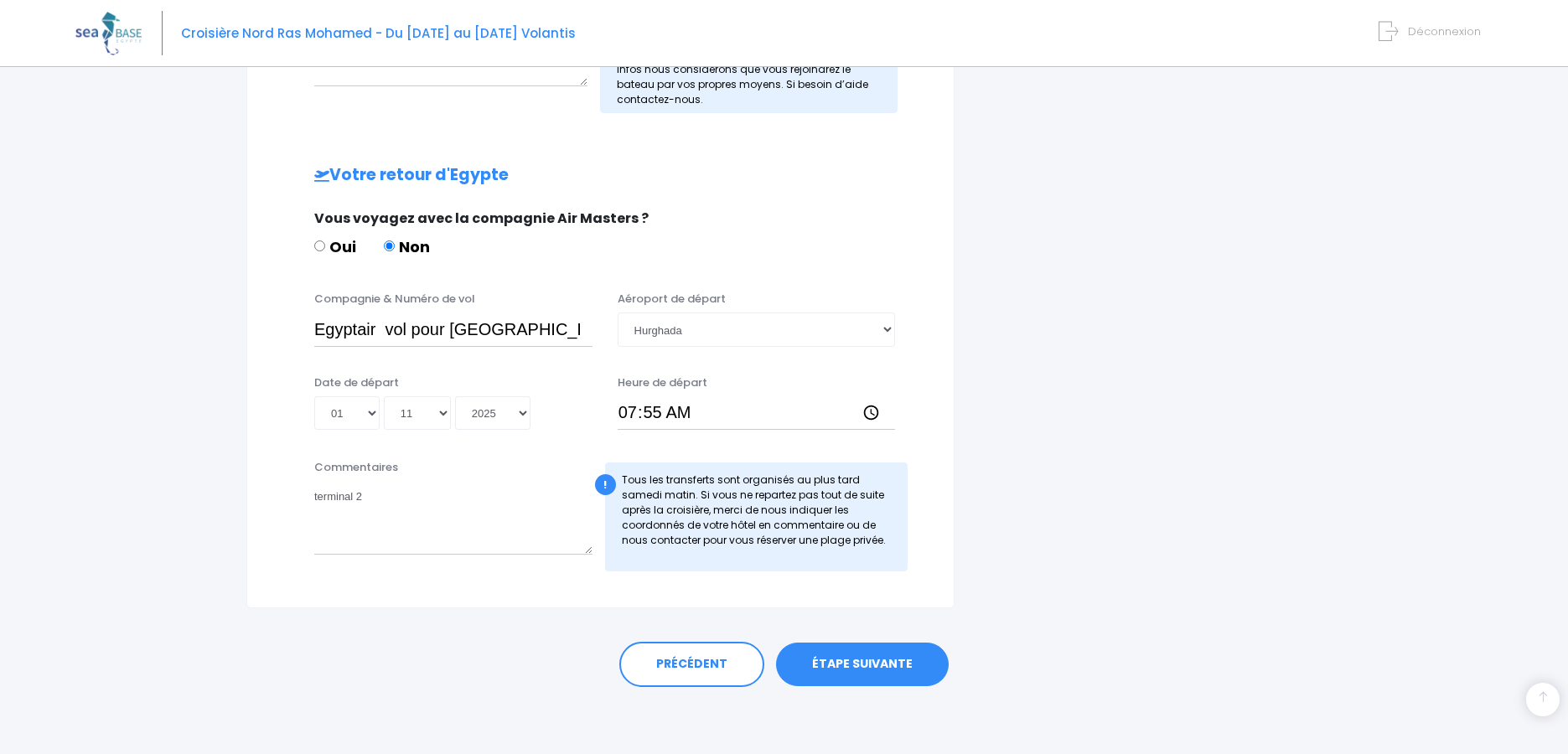
click at [865, 677] on link "ÉTAPE SUIVANTE" at bounding box center [862, 665] width 173 height 44
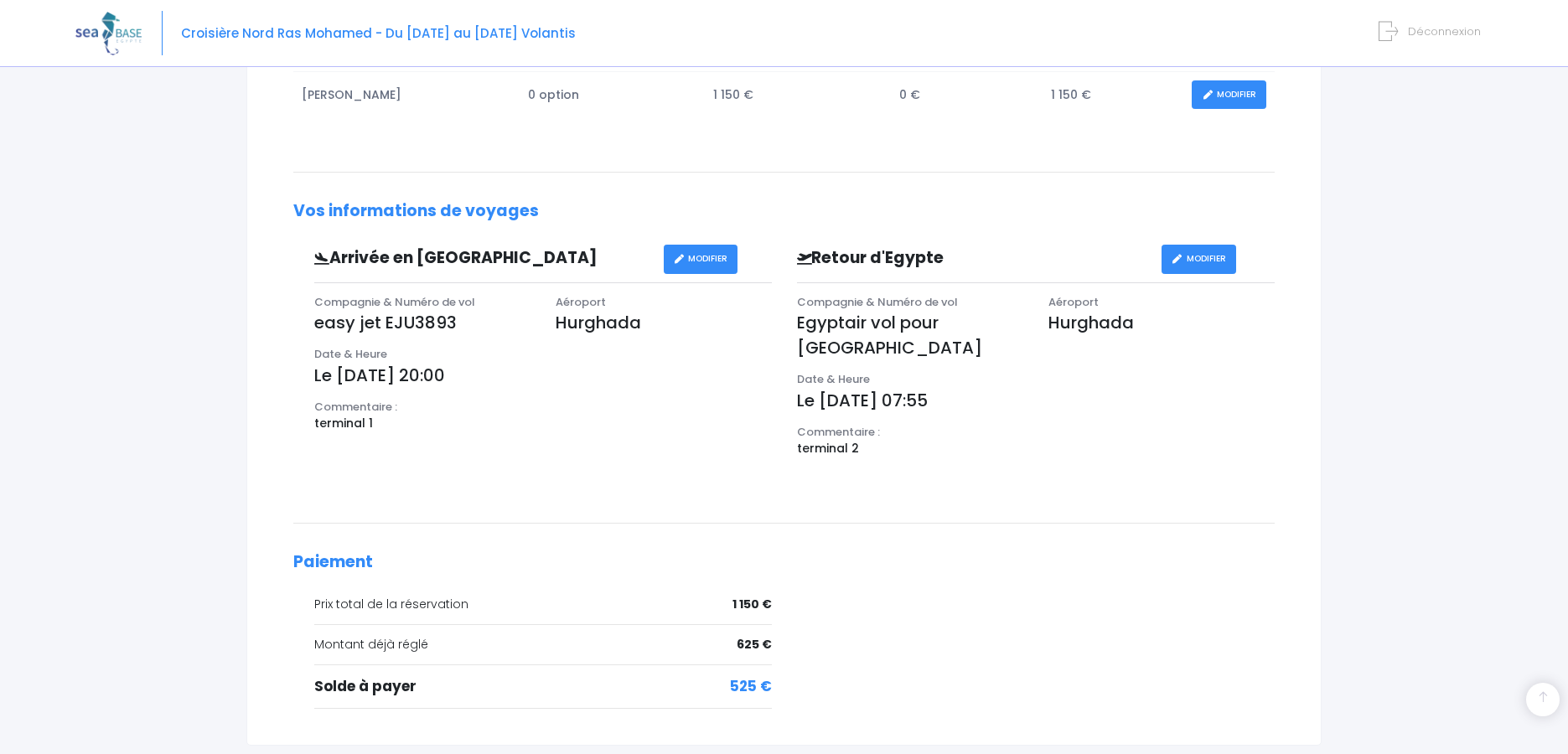
scroll to position [419, 0]
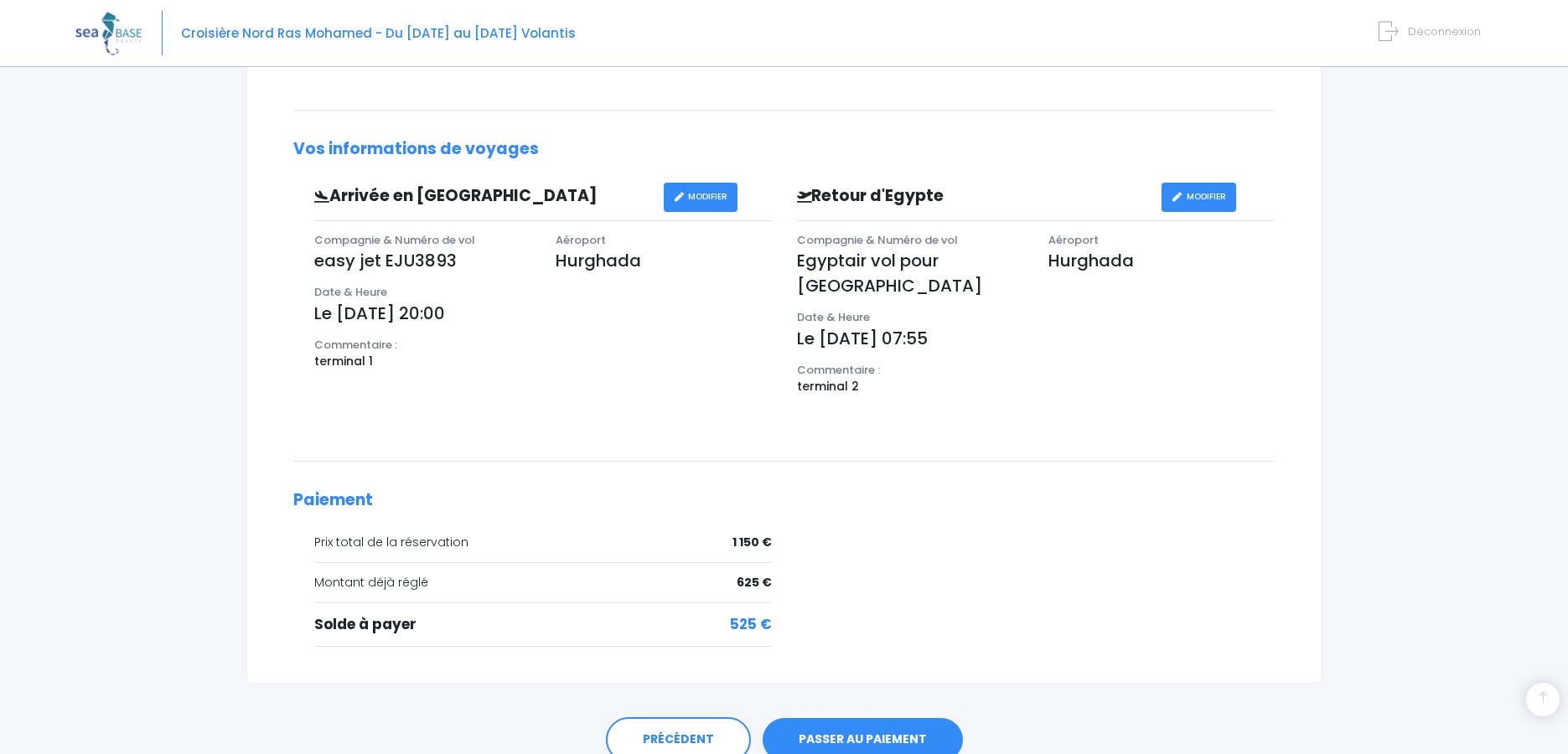
click at [862, 722] on link "PASSER AU PAIEMENT" at bounding box center [863, 740] width 200 height 44
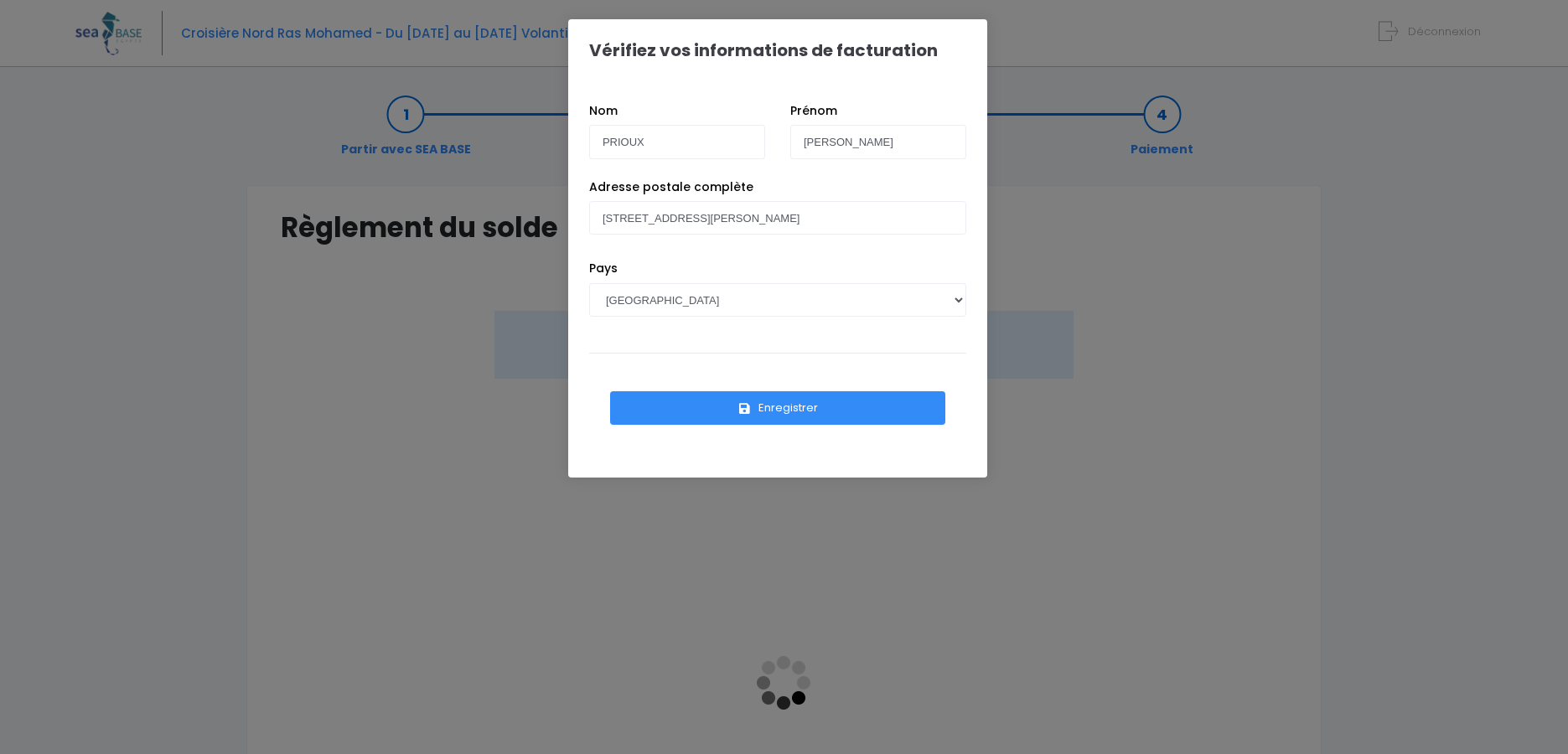
click at [772, 402] on button "Enregistrer" at bounding box center [777, 408] width 335 height 34
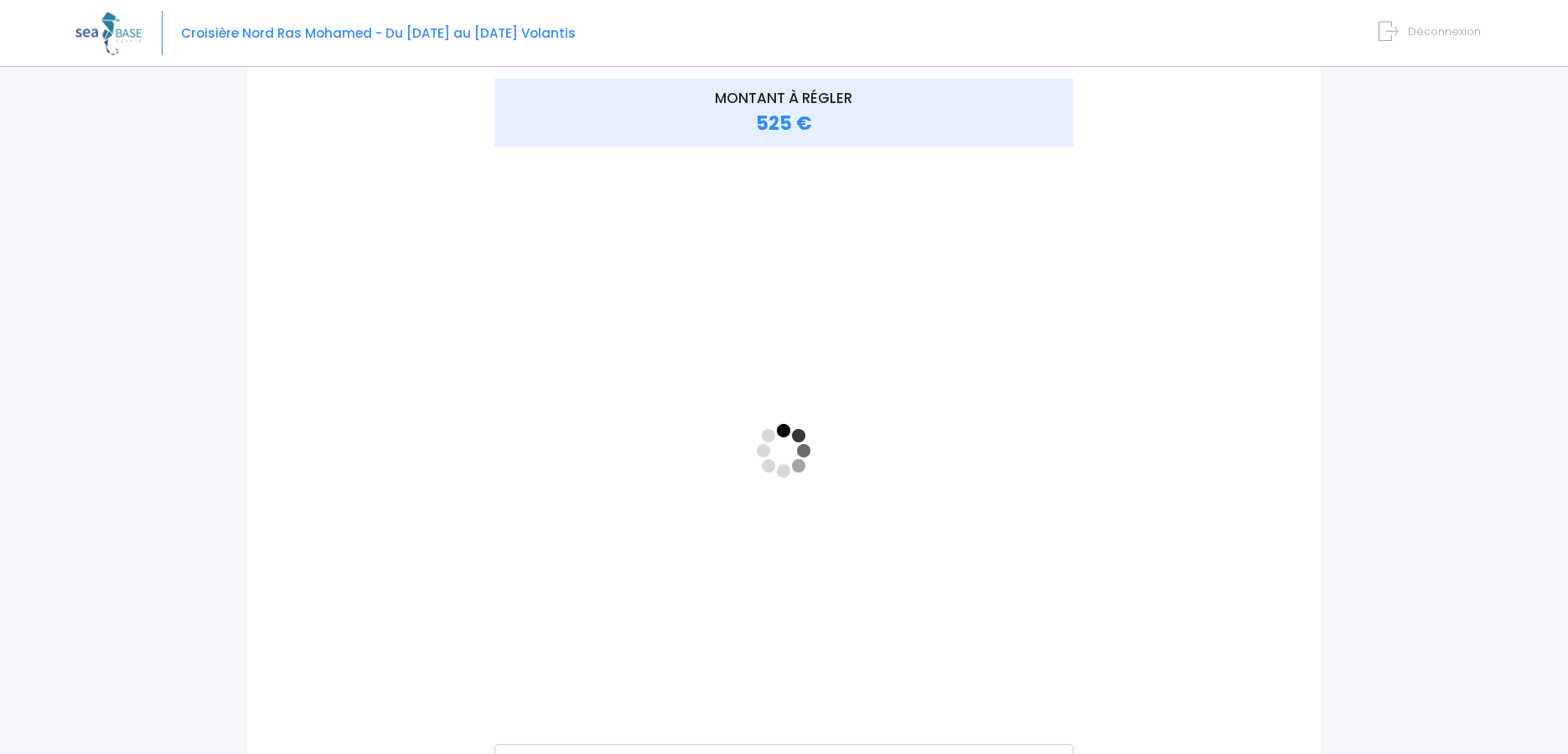
scroll to position [168, 0]
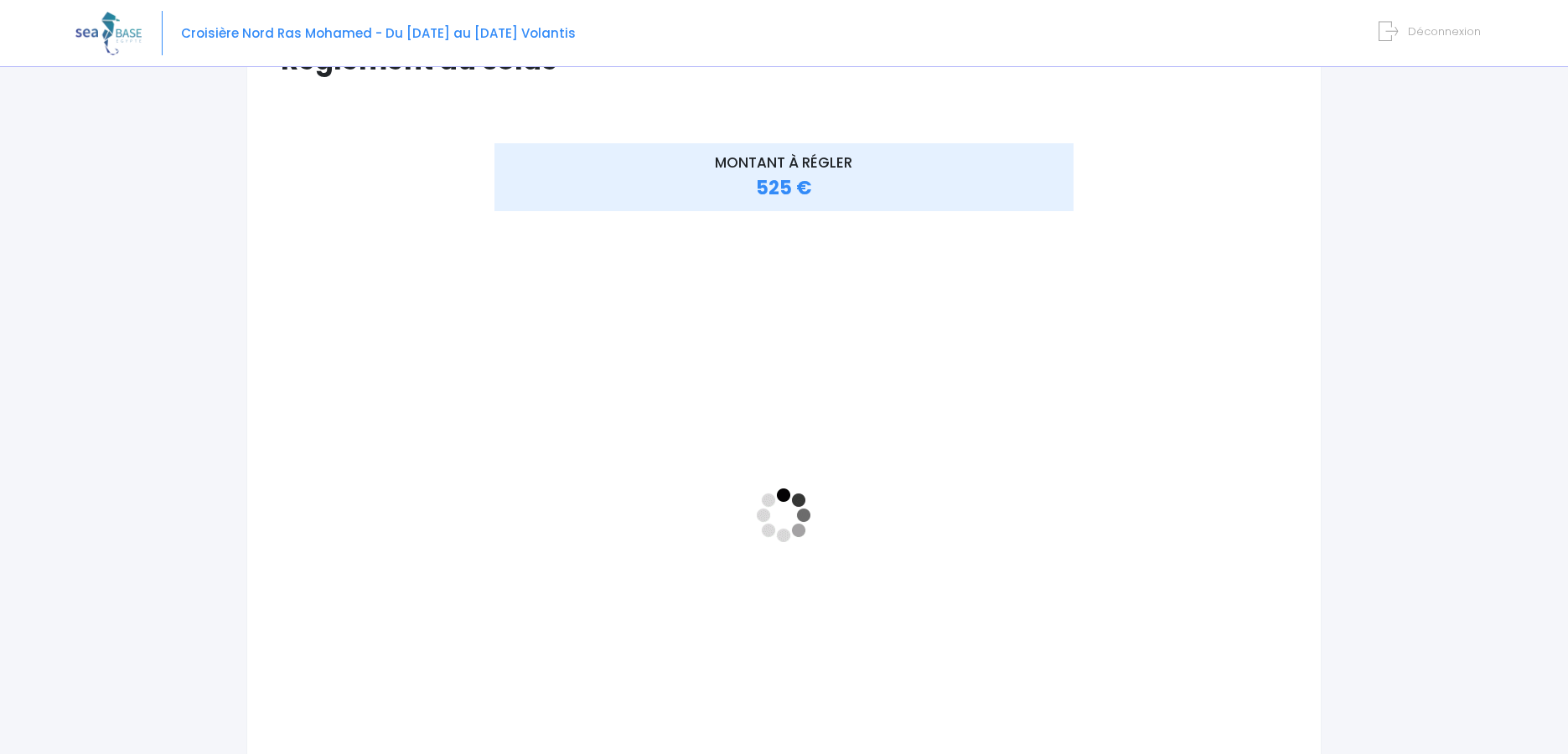
click at [1105, 372] on div "MONTANT À RÉGLER 525 €" at bounding box center [783, 516] width 671 height 747
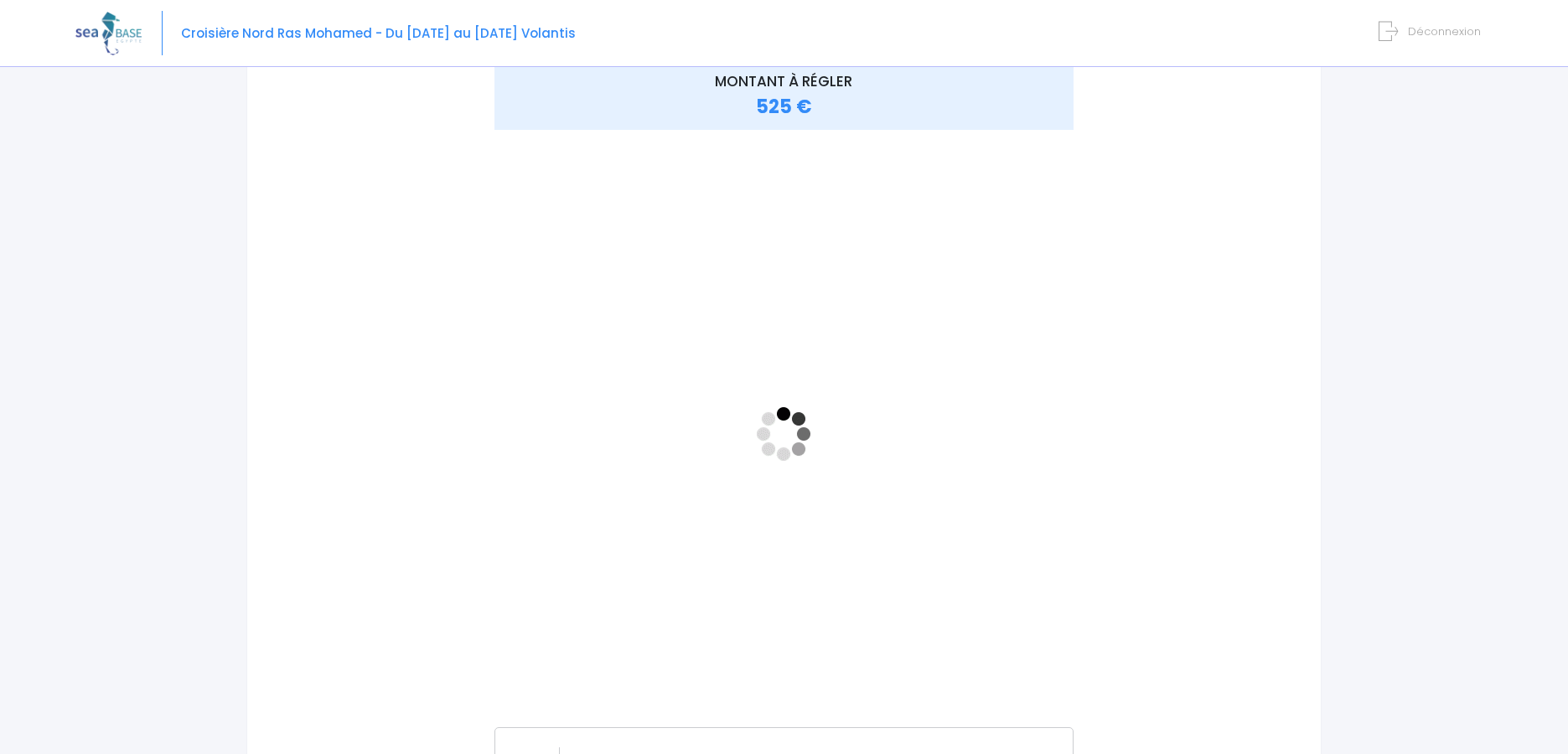
scroll to position [165, 0]
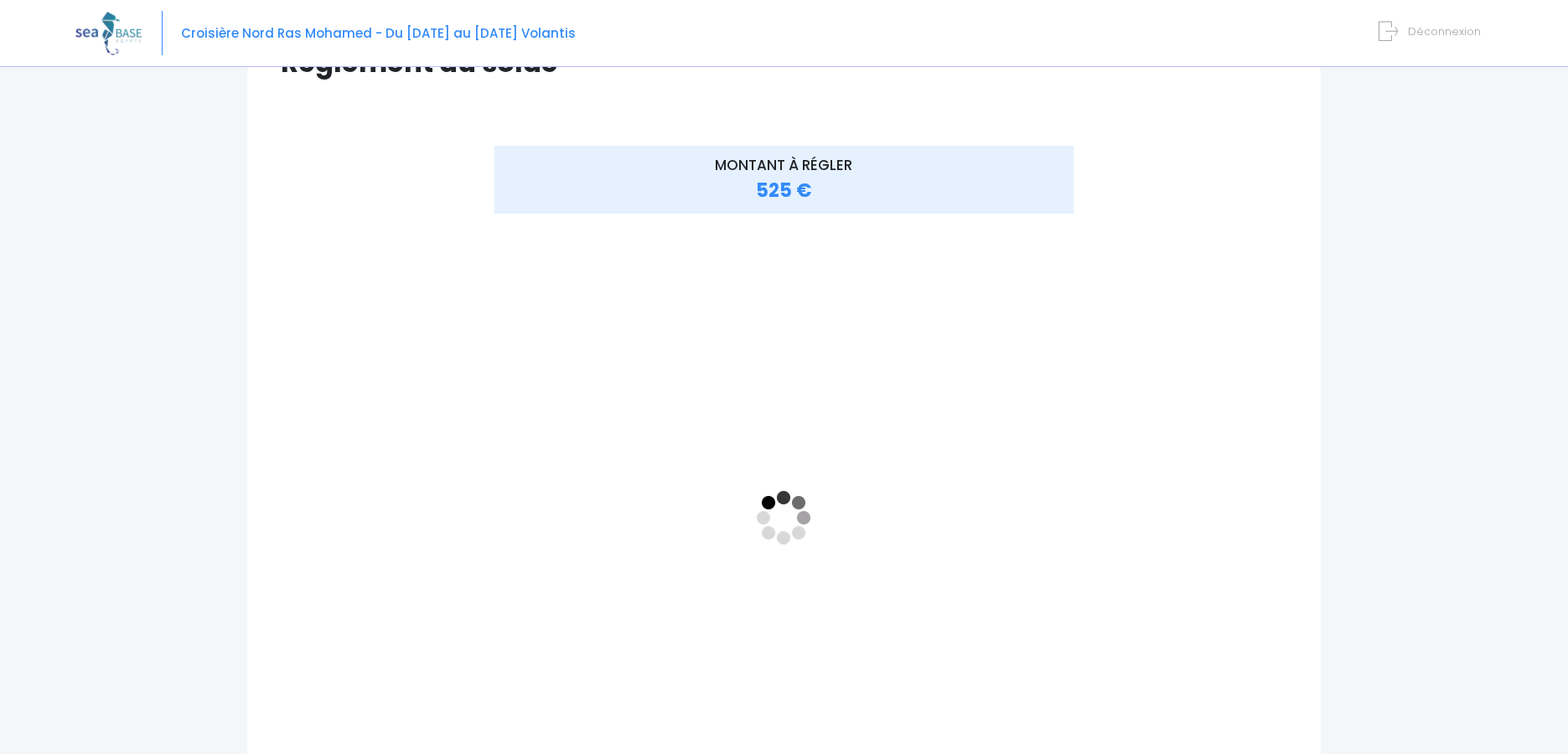
click at [1248, 428] on div "MONTANT À RÉGLER 525 €" at bounding box center [784, 532] width 1007 height 772
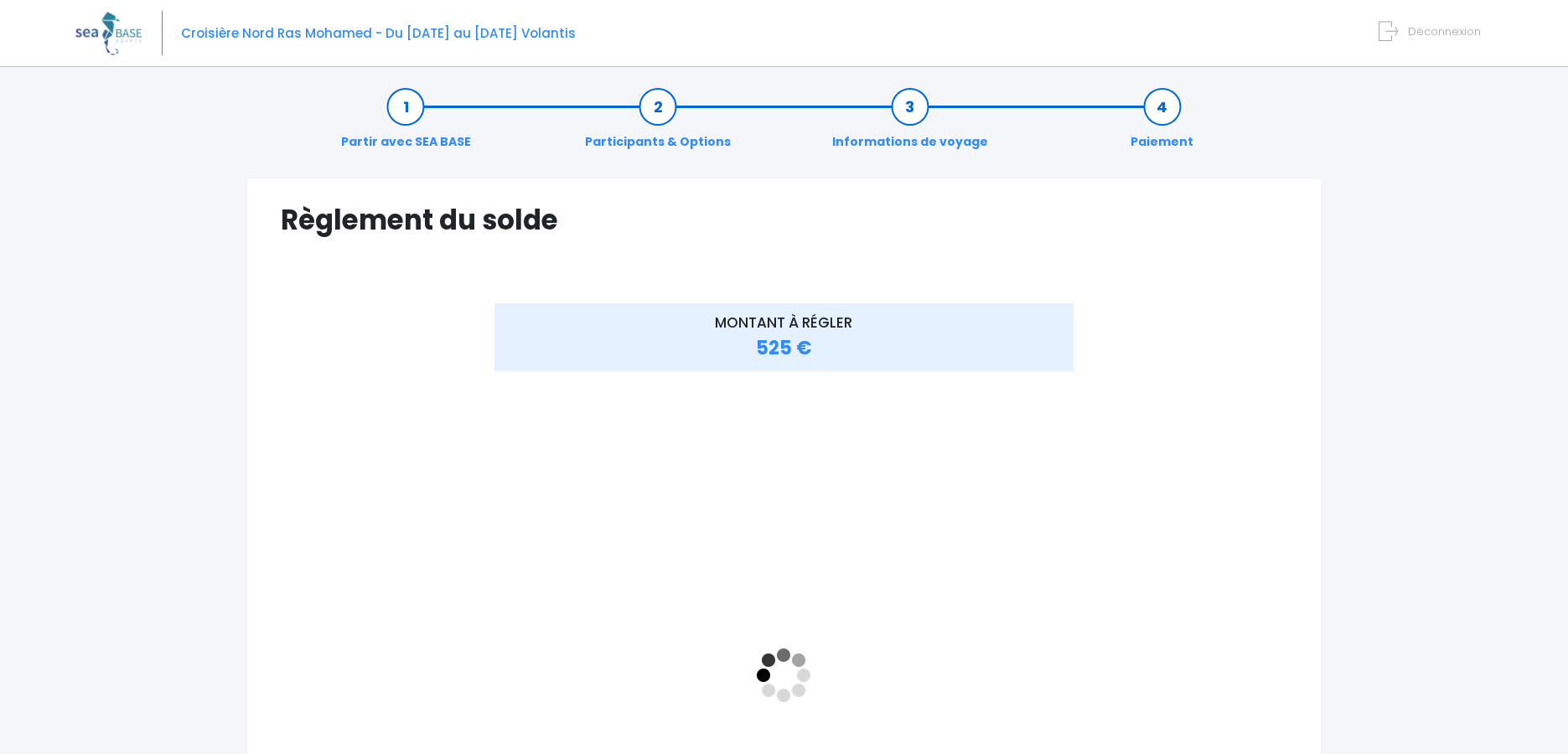
scroll to position [0, 0]
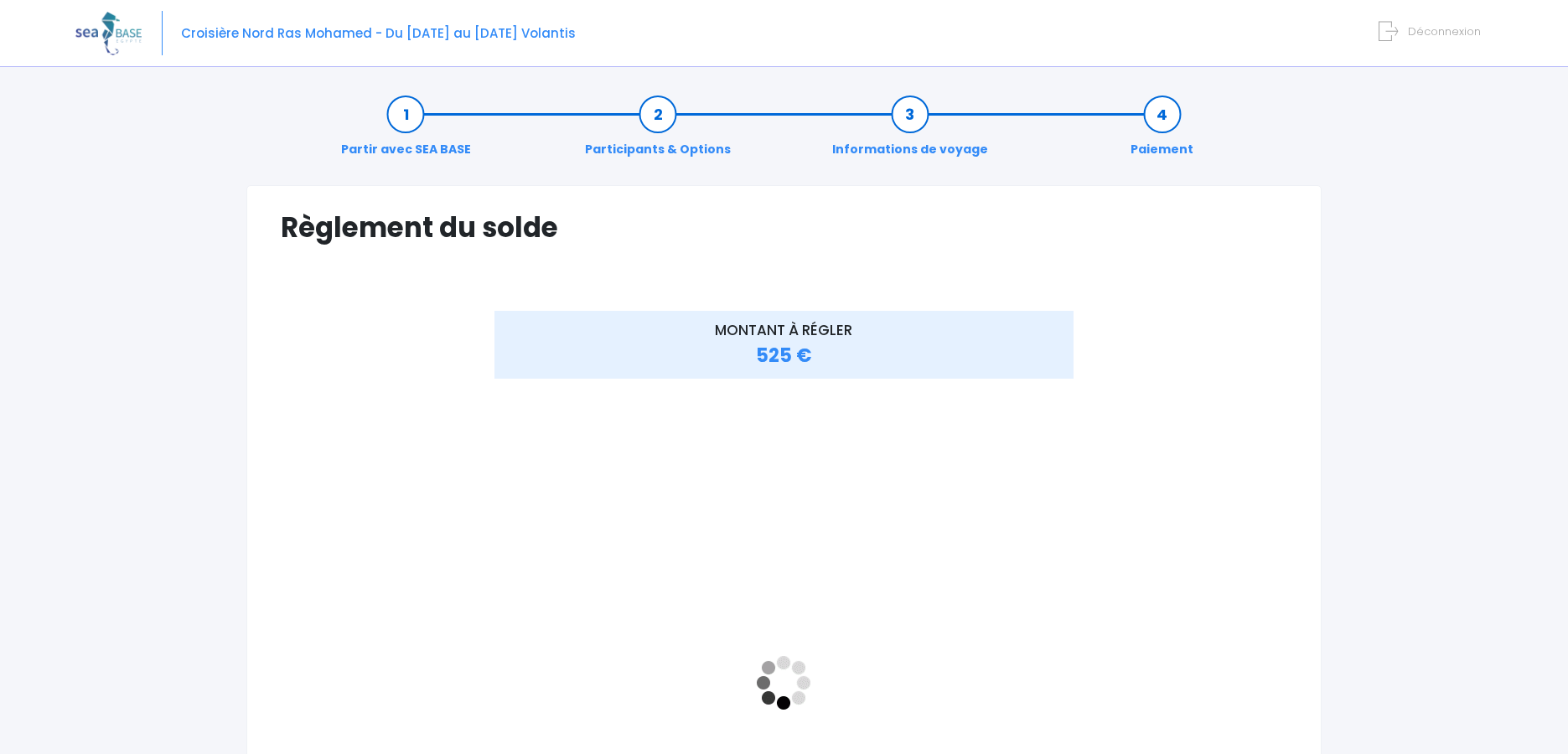
click at [1094, 564] on div "MONTANT À RÉGLER 525 €" at bounding box center [783, 684] width 671 height 747
click at [1291, 559] on div "Règlement du solde Vérifiez vos informations de facturation Nom PRIOUX Prénom P…" at bounding box center [783, 647] width 1075 height 924
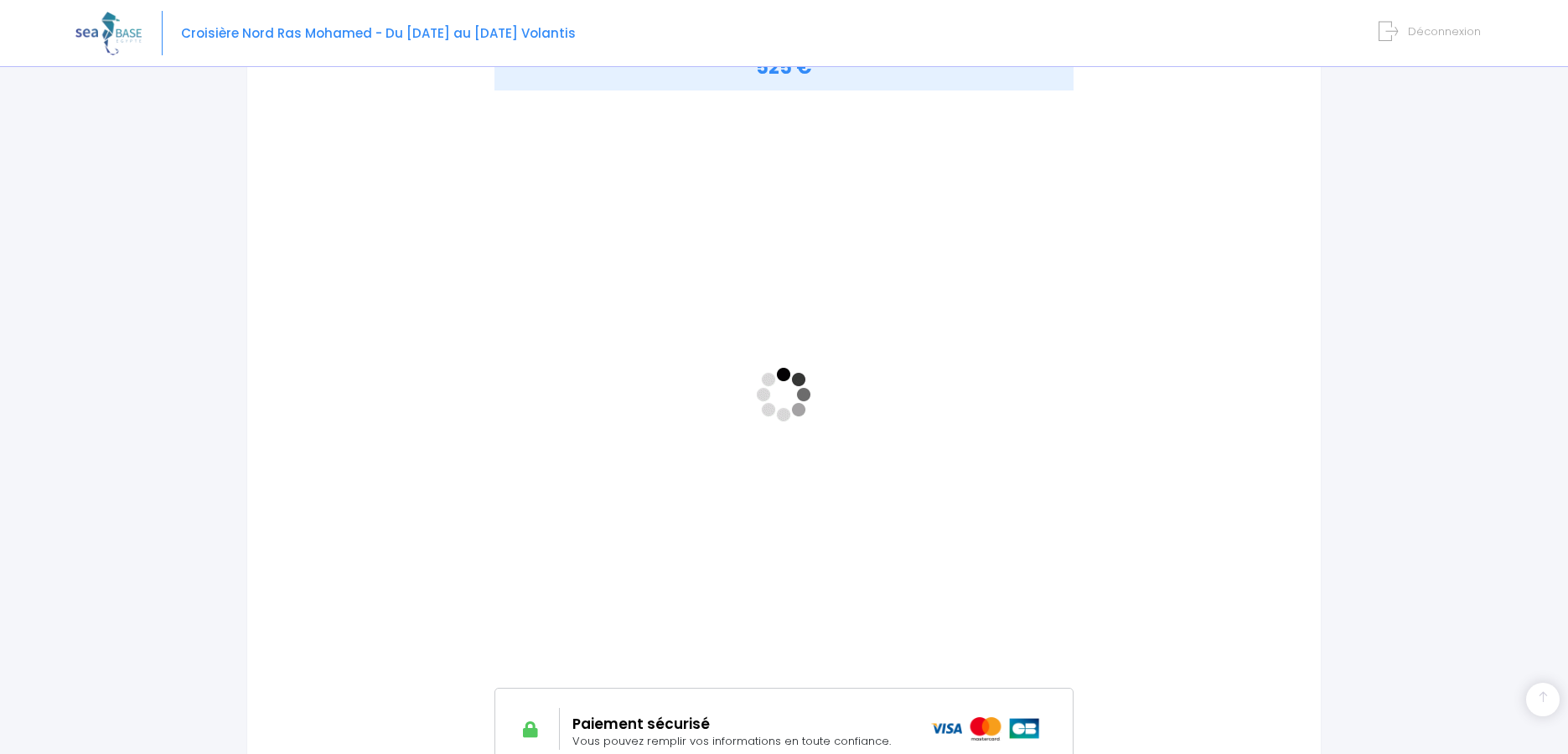
scroll to position [500, 0]
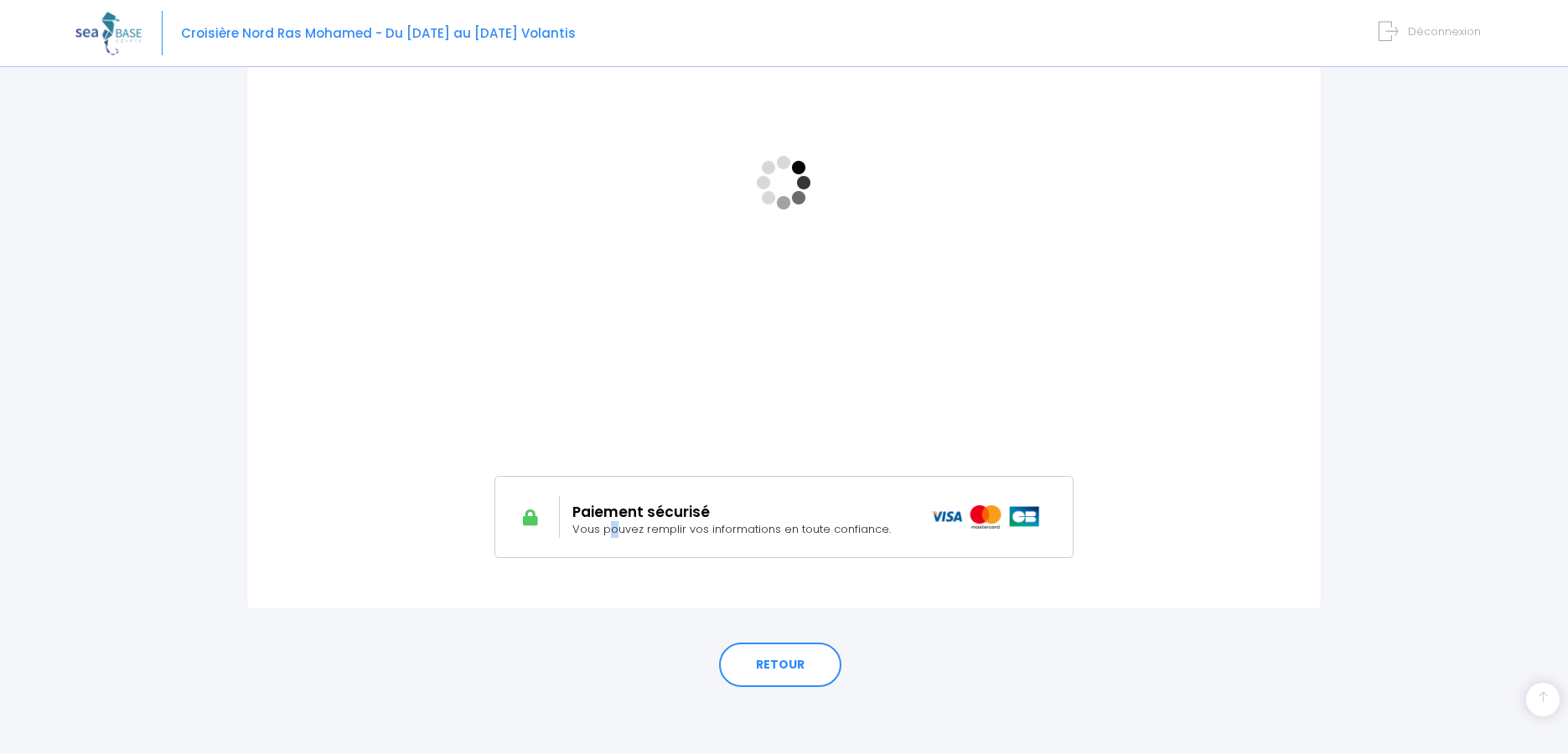
drag, startPoint x: 613, startPoint y: 525, endPoint x: 582, endPoint y: 531, distance: 31.7
click at [611, 525] on span "Vous pouvez remplir vos informations en toute confiance." at bounding box center [731, 529] width 318 height 16
click at [612, 539] on div "Paiement sécurisé Vous pouvez remplir vos informations en toute confiance." at bounding box center [783, 517] width 579 height 82
click at [827, 529] on span "Vous pouvez remplir vos informations en toute confiance." at bounding box center [731, 529] width 318 height 16
click at [656, 487] on div "Paiement sécurisé Vous pouvez remplir vos informations en toute confiance." at bounding box center [783, 517] width 579 height 82
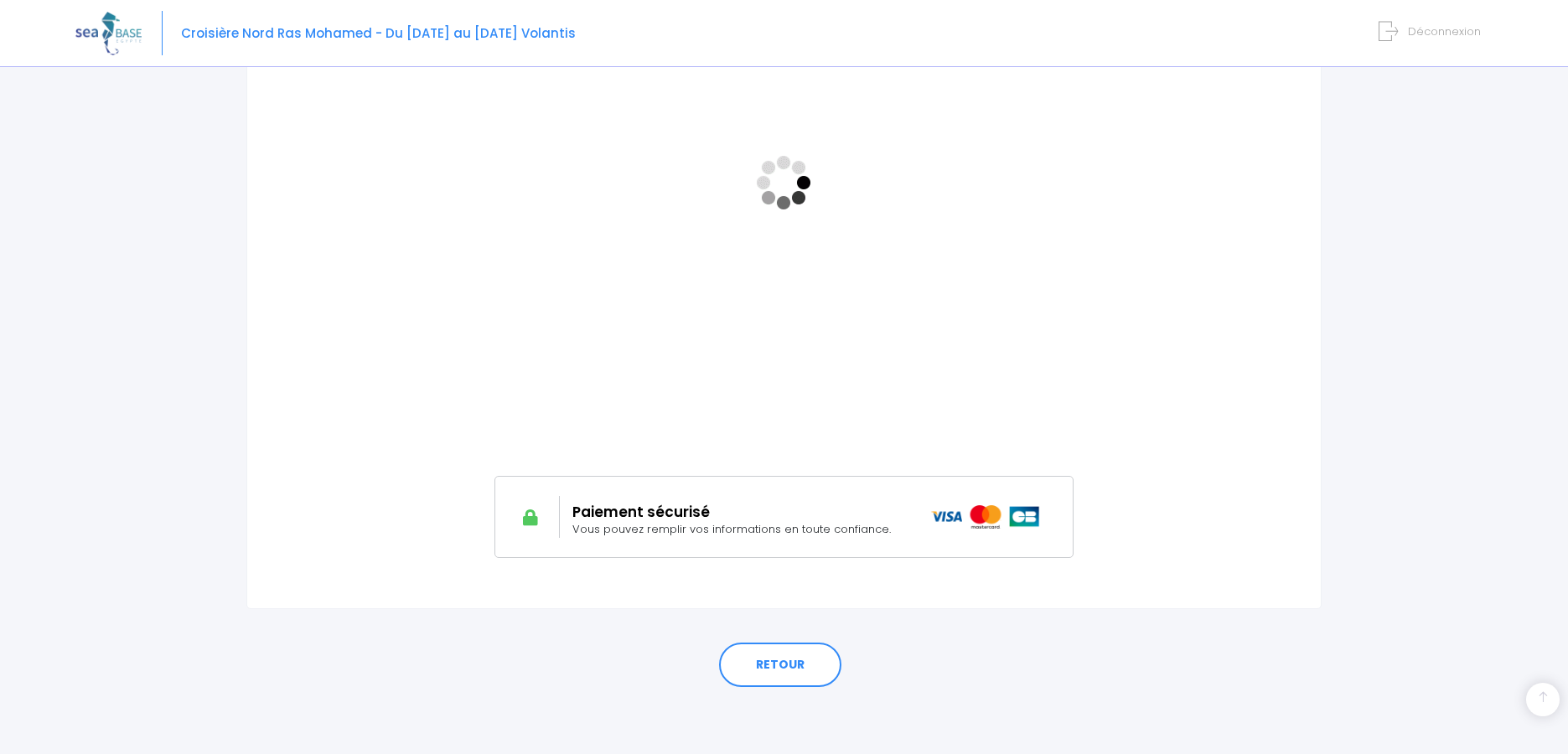
click at [616, 512] on h2 "Paiement sécurisé" at bounding box center [739, 512] width 334 height 17
drag, startPoint x: 546, startPoint y: 515, endPoint x: 531, endPoint y: 515, distance: 14.3
click at [545, 515] on div at bounding box center [537, 517] width 45 height 42
click at [526, 517] on icon at bounding box center [530, 518] width 21 height 17
click at [1063, 522] on div "Paiement sécurisé Vous pouvez remplir vos informations en toute confiance." at bounding box center [783, 517] width 579 height 82
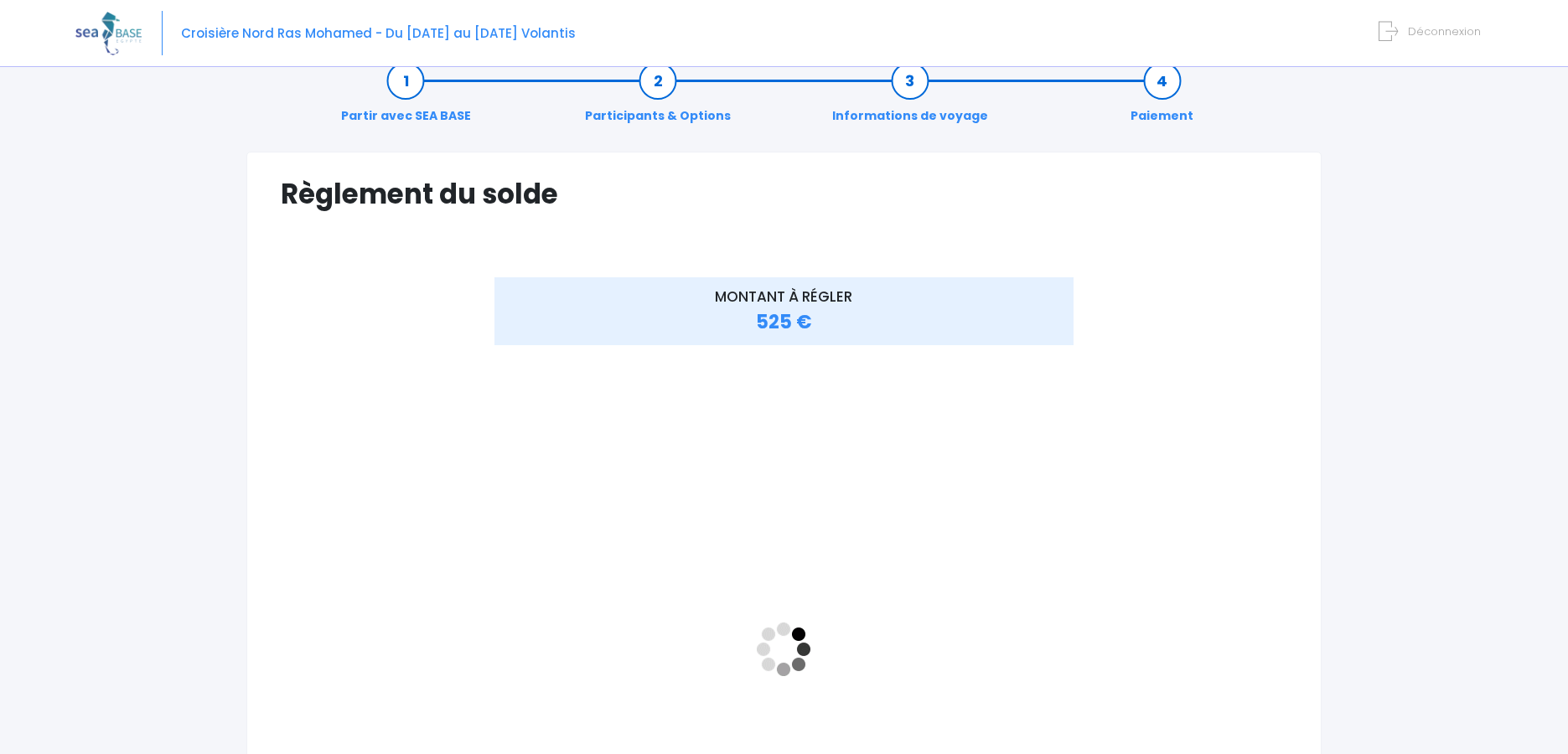
scroll to position [0, 0]
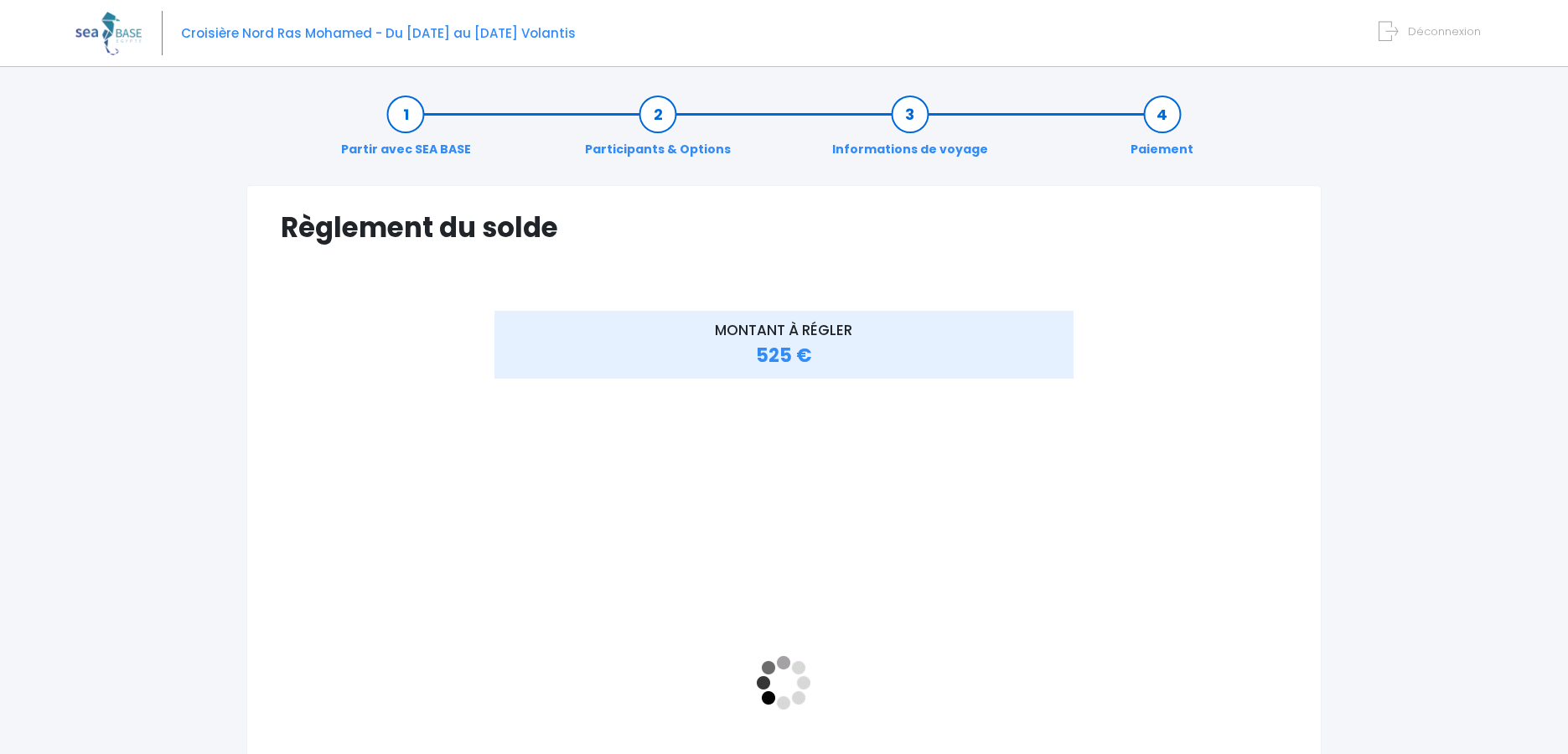
click at [1110, 474] on div "MONTANT À RÉGLER 525 €" at bounding box center [783, 684] width 671 height 747
click at [1162, 430] on div "MONTANT À RÉGLER 525 €" at bounding box center [784, 697] width 1007 height 772
click at [1172, 469] on div "MONTANT À RÉGLER 525 €" at bounding box center [784, 697] width 1007 height 772
